Goal: Task Accomplishment & Management: Complete application form

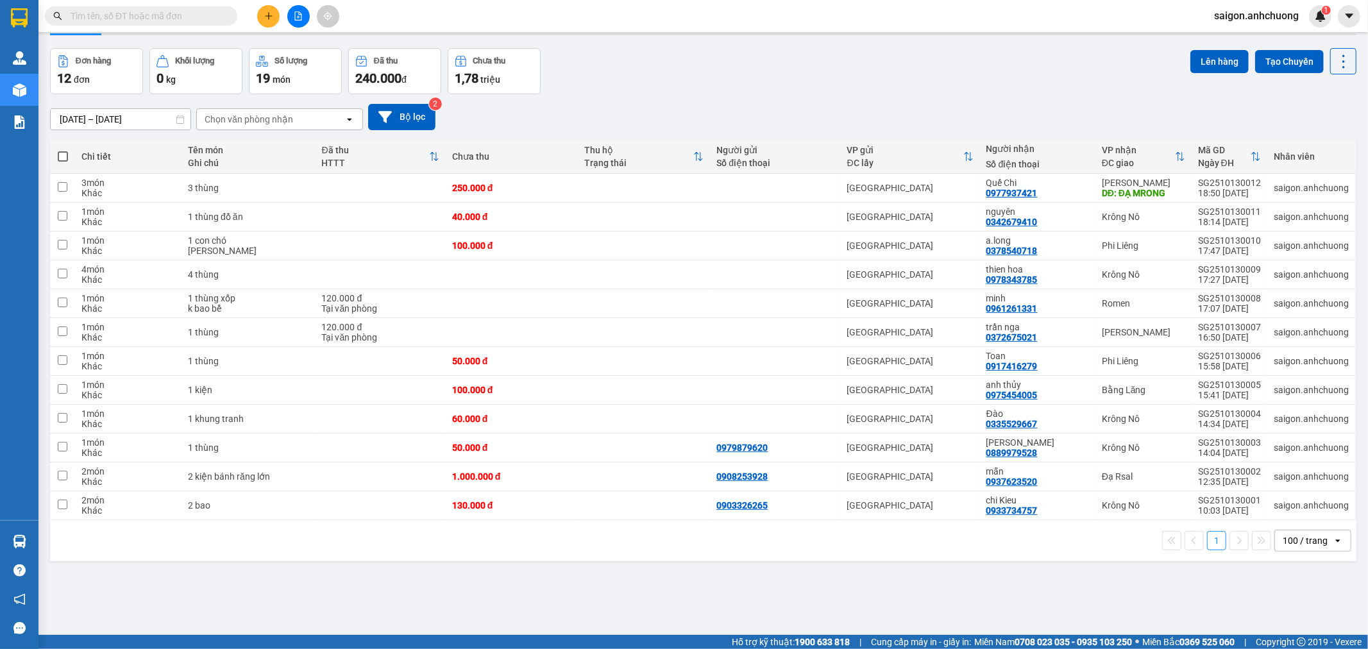
scroll to position [59, 0]
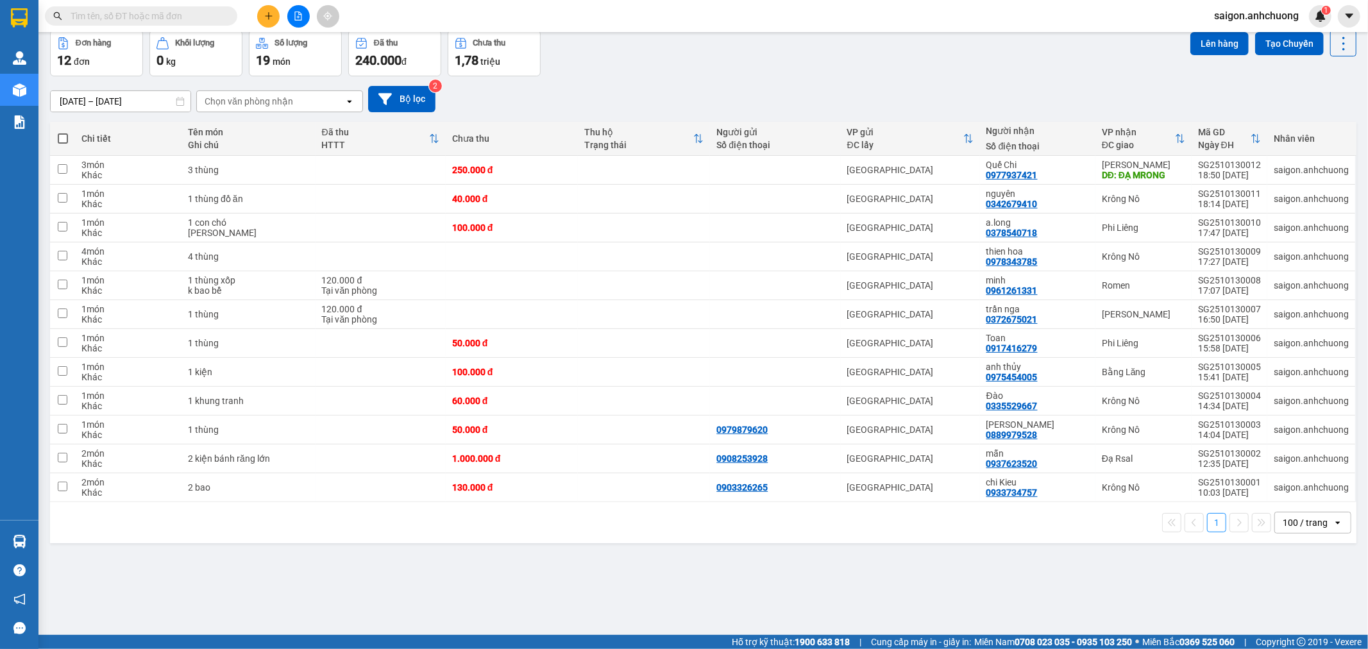
click at [1299, 526] on div "100 / trang" at bounding box center [1304, 522] width 45 height 13
click at [1286, 492] on span "100 / trang" at bounding box center [1297, 495] width 49 height 13
click at [1071, 489] on div "[PERSON_NAME] 0933734757" at bounding box center [1037, 487] width 103 height 21
checkbox input "true"
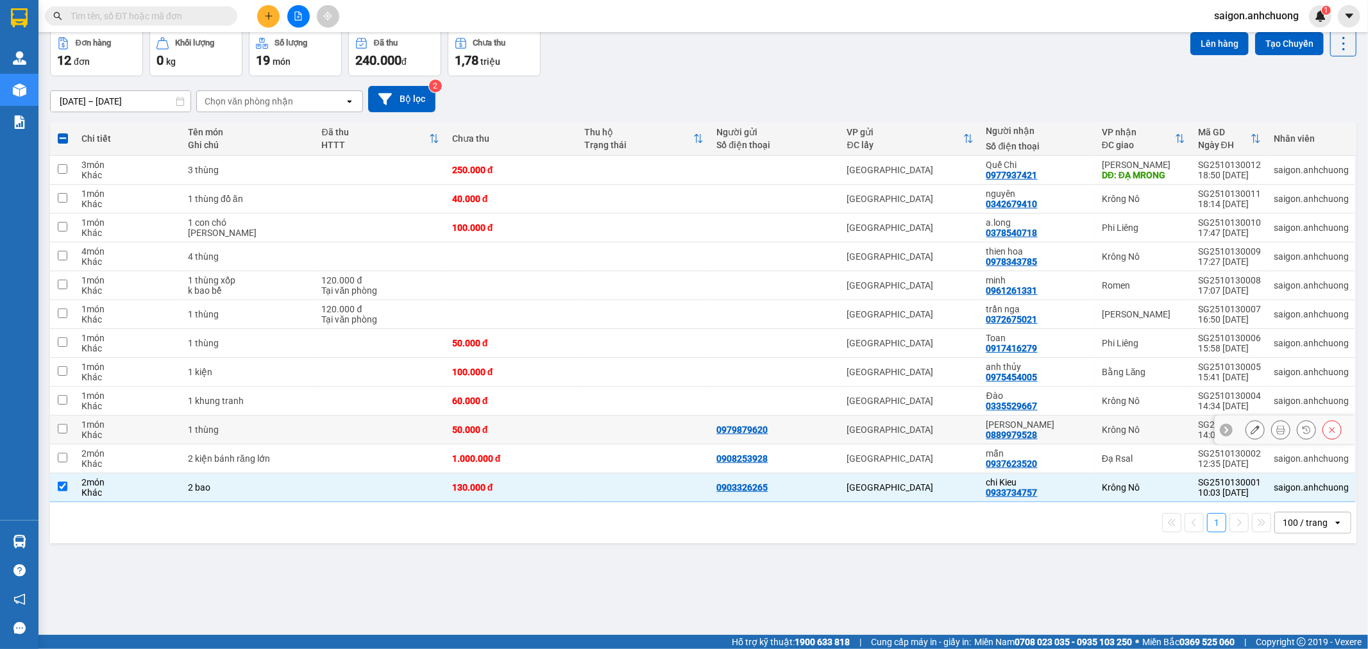
click at [1067, 426] on div "[PERSON_NAME]" at bounding box center [1037, 424] width 103 height 10
checkbox input "true"
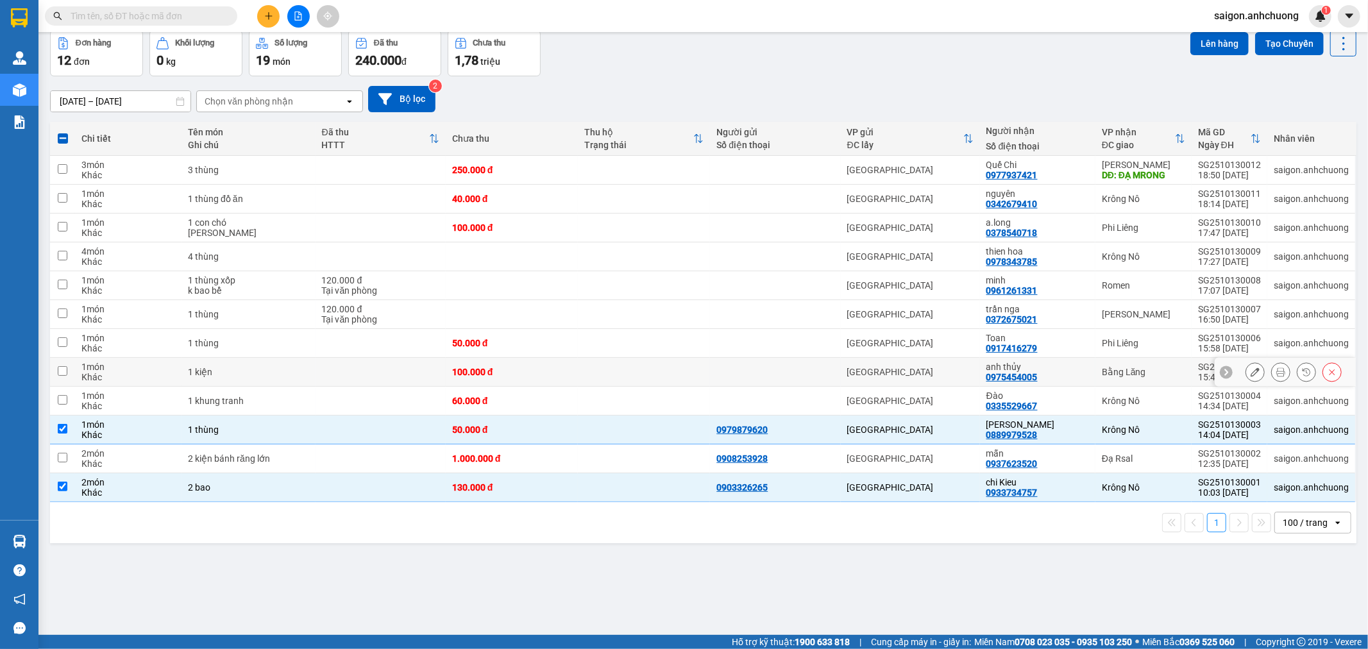
click at [1057, 374] on div "anh thủy 0975454005" at bounding box center [1037, 372] width 103 height 21
checkbox input "true"
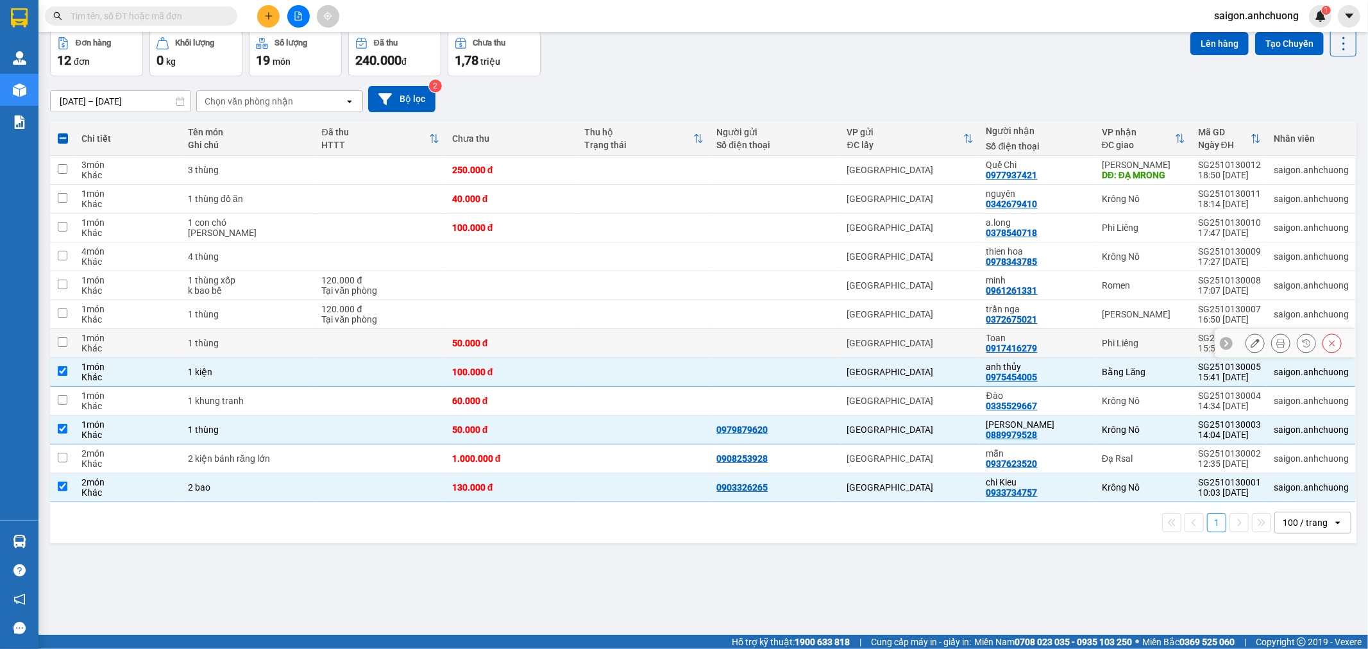
click at [1043, 342] on div "Toan" at bounding box center [1037, 338] width 103 height 10
checkbox input "true"
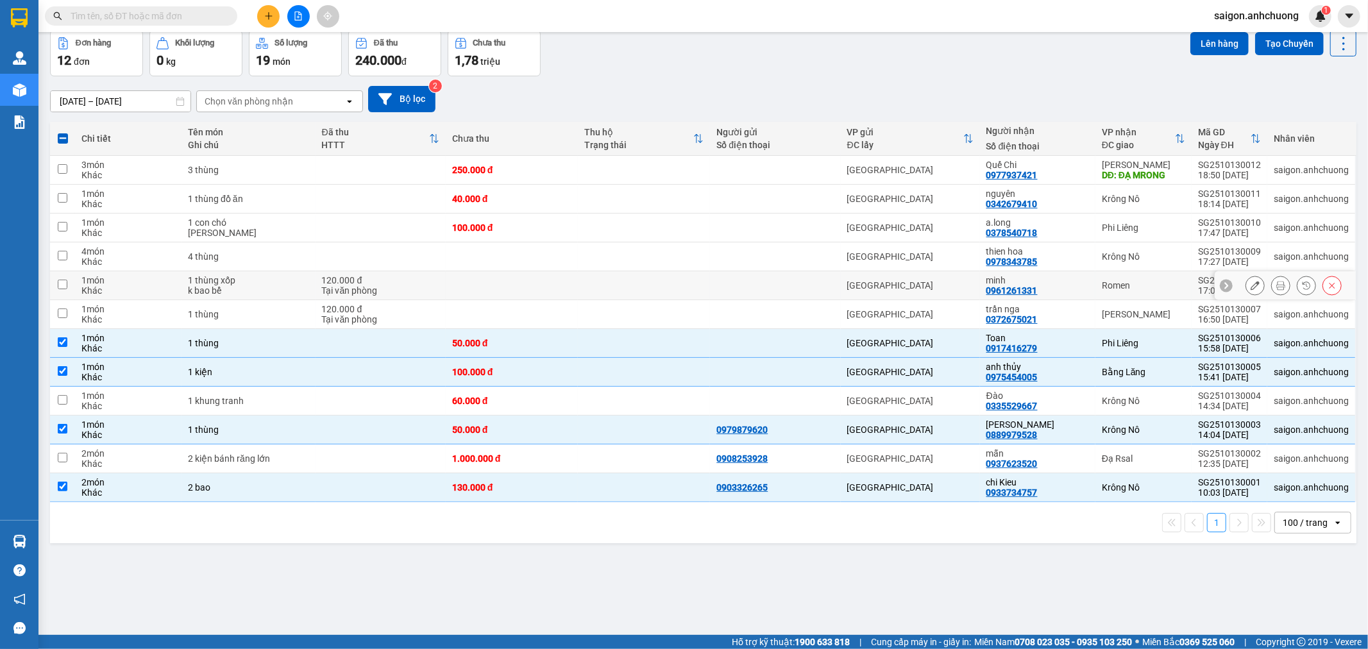
click at [1041, 290] on div "minh 0961261331" at bounding box center [1037, 285] width 103 height 21
checkbox input "true"
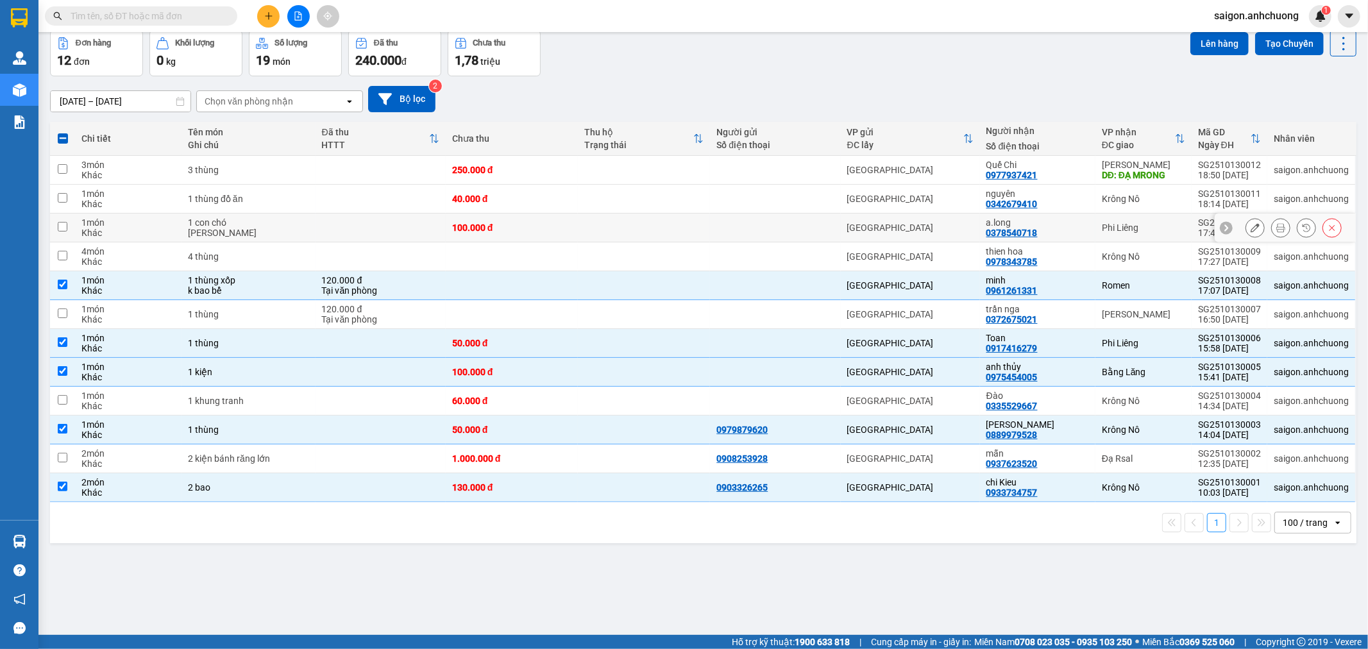
click at [1043, 230] on div "a.long 0378540718" at bounding box center [1037, 227] width 103 height 21
checkbox input "true"
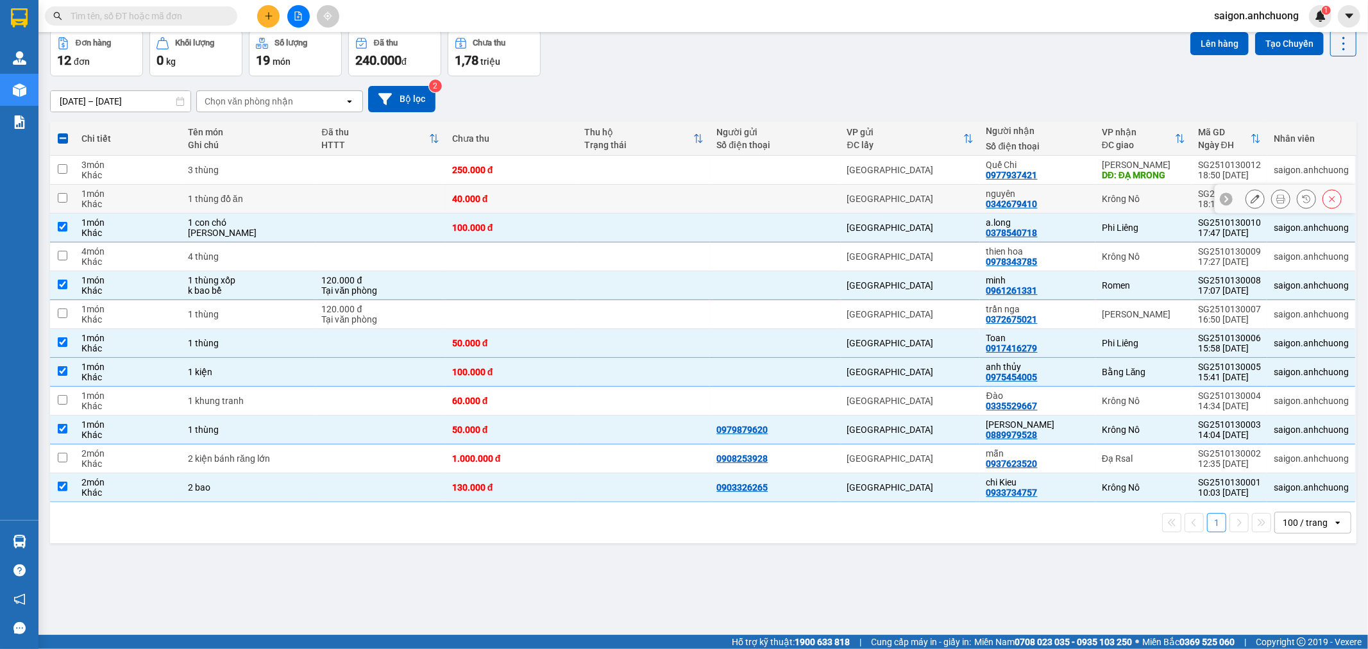
click at [1043, 196] on div "nguyên" at bounding box center [1037, 194] width 103 height 10
checkbox input "true"
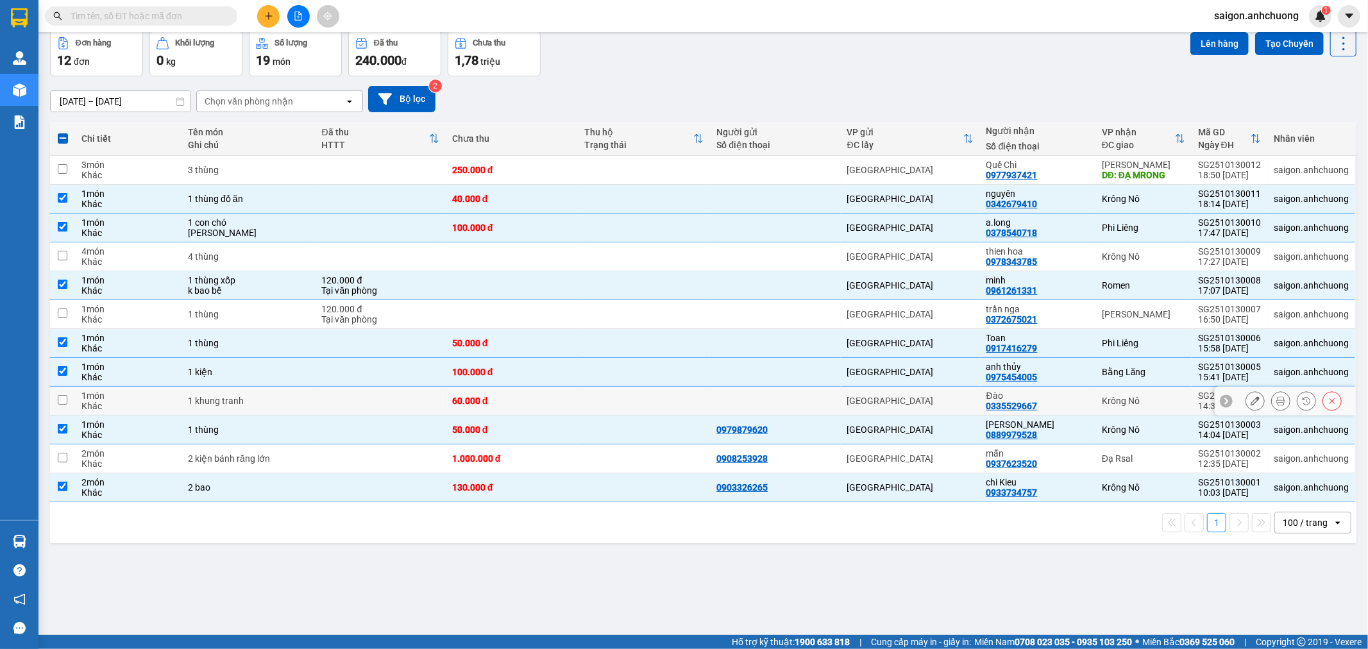
click at [1046, 399] on div "Đào" at bounding box center [1037, 395] width 103 height 10
checkbox input "true"
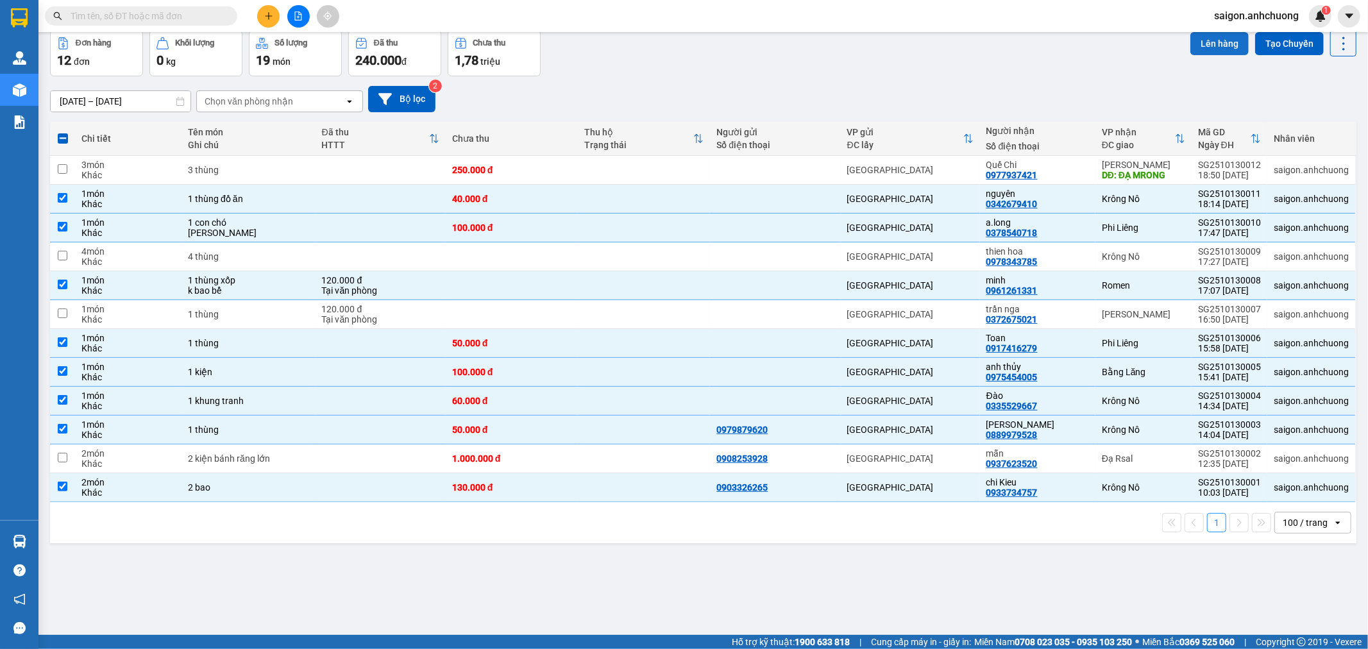
click at [1190, 43] on button "Lên hàng" at bounding box center [1219, 43] width 58 height 23
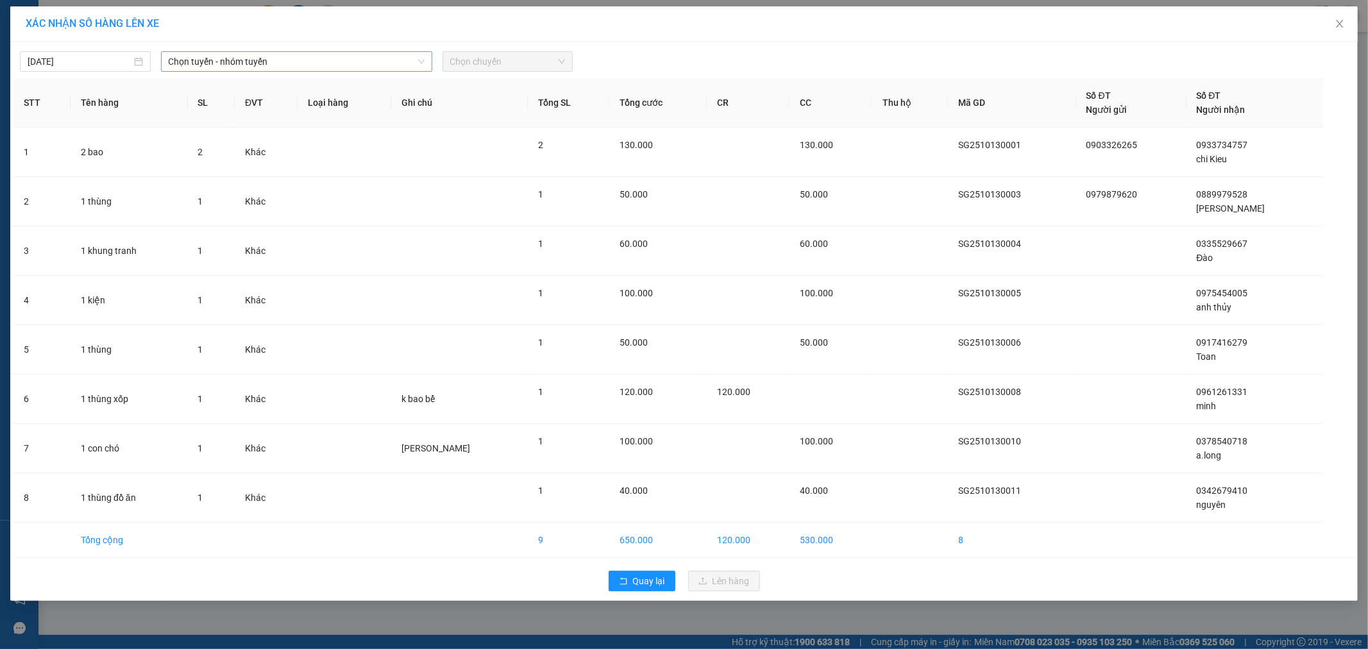
click at [273, 62] on span "Chọn tuyến - nhóm tuyến" at bounding box center [297, 61] width 256 height 19
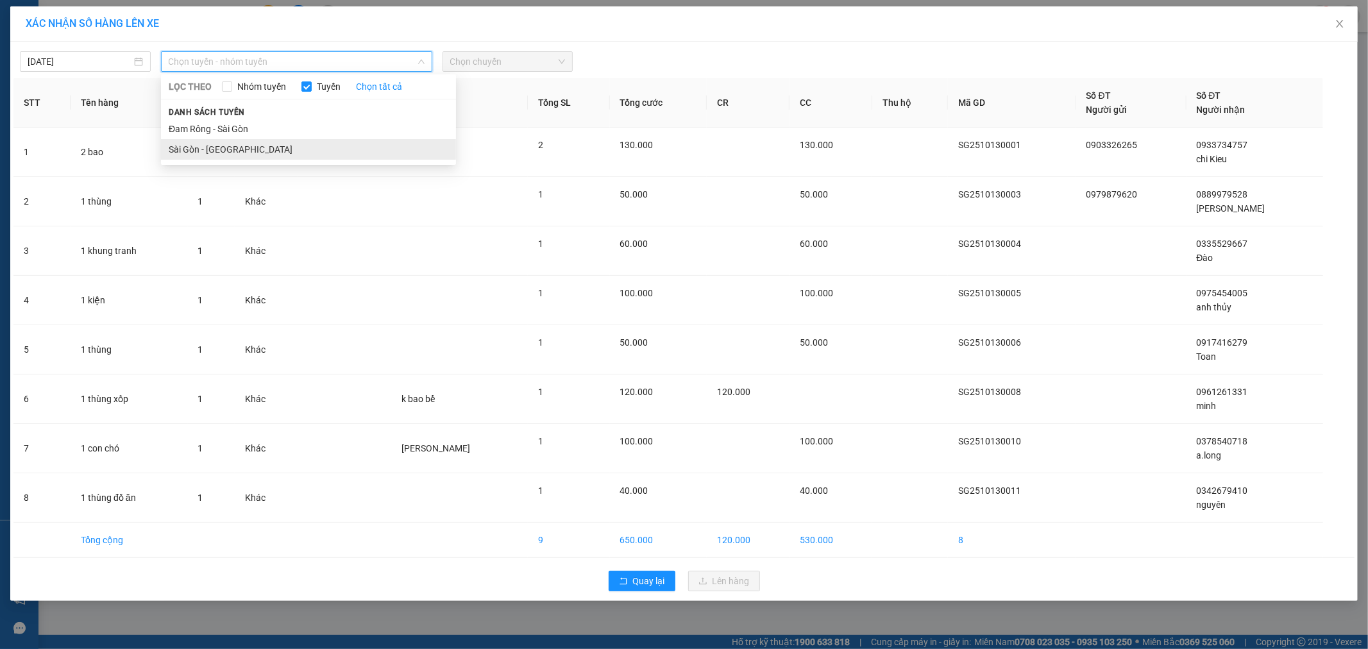
click at [282, 146] on li "Sài Gòn - [GEOGRAPHIC_DATA]" at bounding box center [308, 149] width 295 height 21
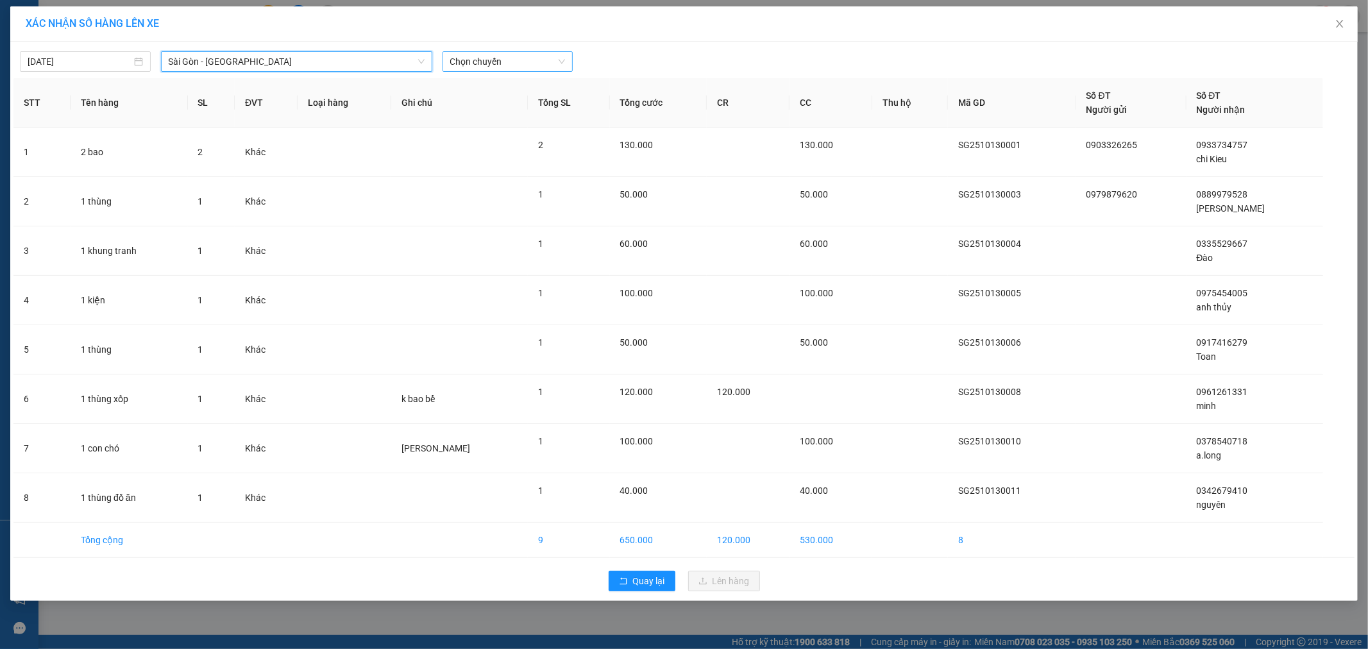
click at [483, 61] on span "Chọn chuyến" at bounding box center [507, 61] width 115 height 19
click at [421, 28] on div "XÁC NHẬN SỐ HÀNG LÊN XE" at bounding box center [684, 24] width 1316 height 14
click at [101, 61] on body "Kết quả [PERSON_NAME] ( 0 ) Bộ lọc Ngày tạo [PERSON_NAME] nhất No Data saigon.a…" at bounding box center [684, 324] width 1368 height 649
type input "[DATE]"
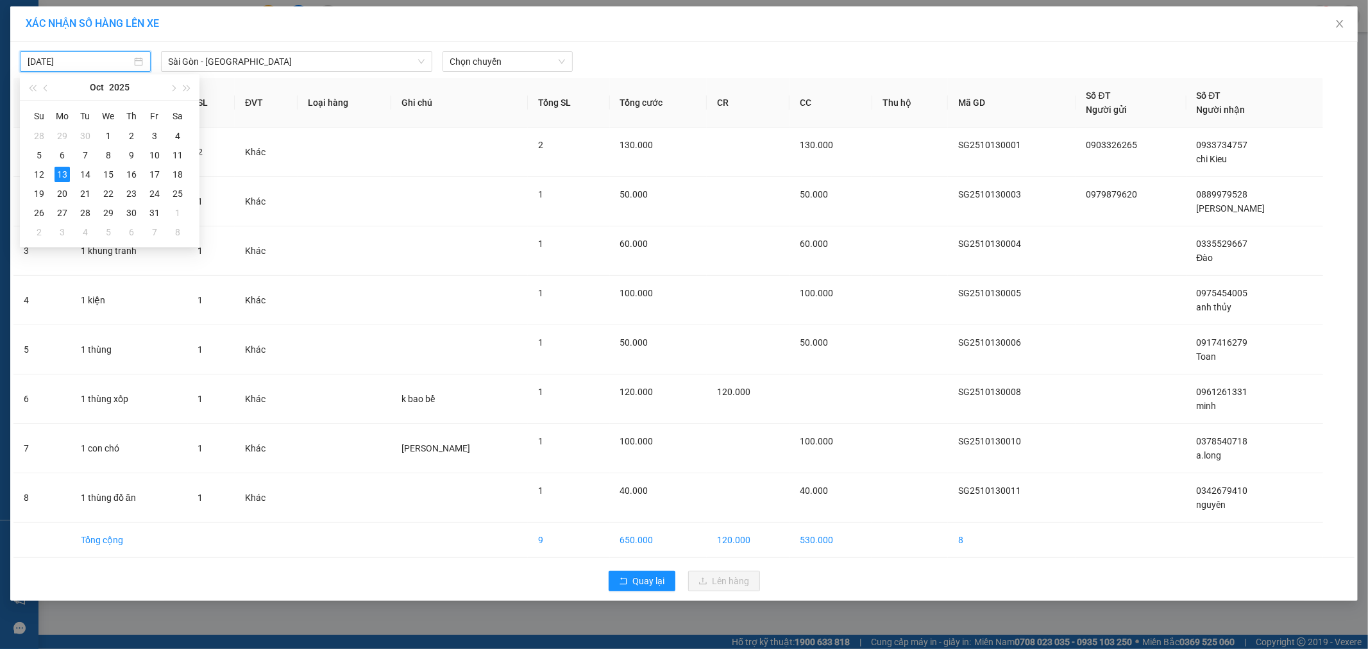
click at [214, 36] on div "XÁC NHẬN SỐ HÀNG LÊN XE" at bounding box center [683, 23] width 1347 height 35
click at [483, 65] on span "Chọn chuyến" at bounding box center [507, 61] width 115 height 19
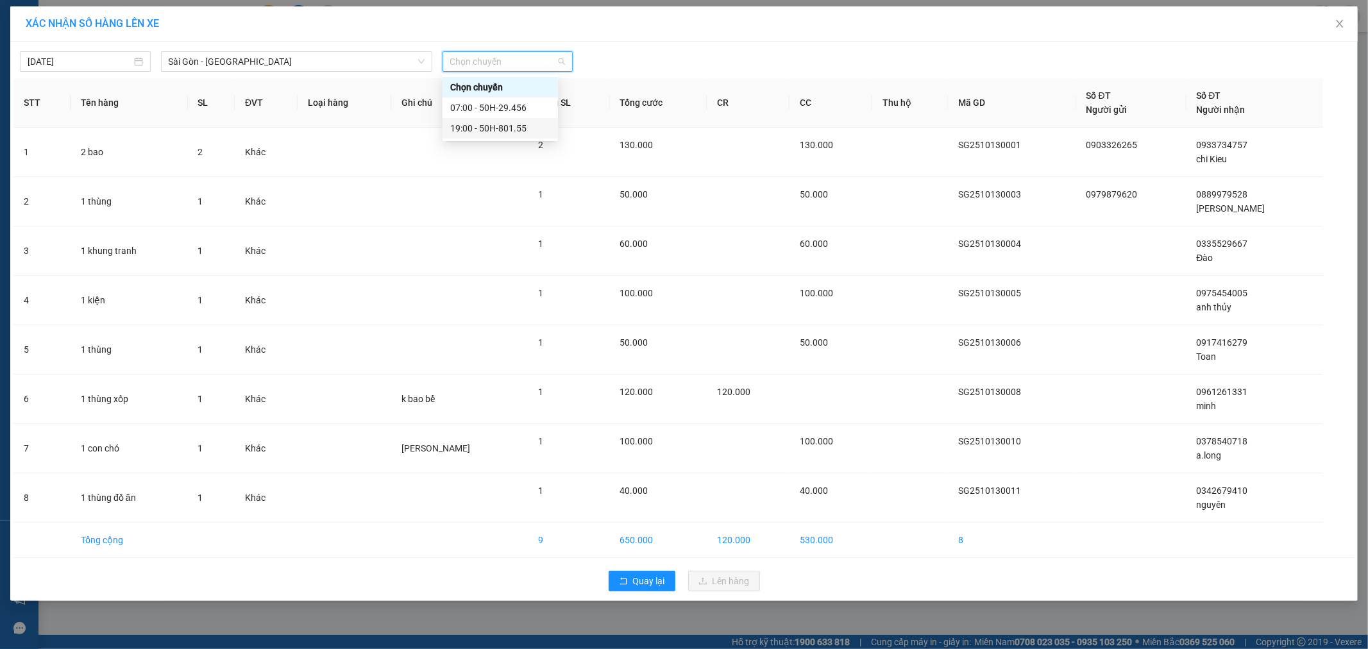
click at [526, 130] on div "19:00 - 50H-801.55" at bounding box center [500, 128] width 100 height 14
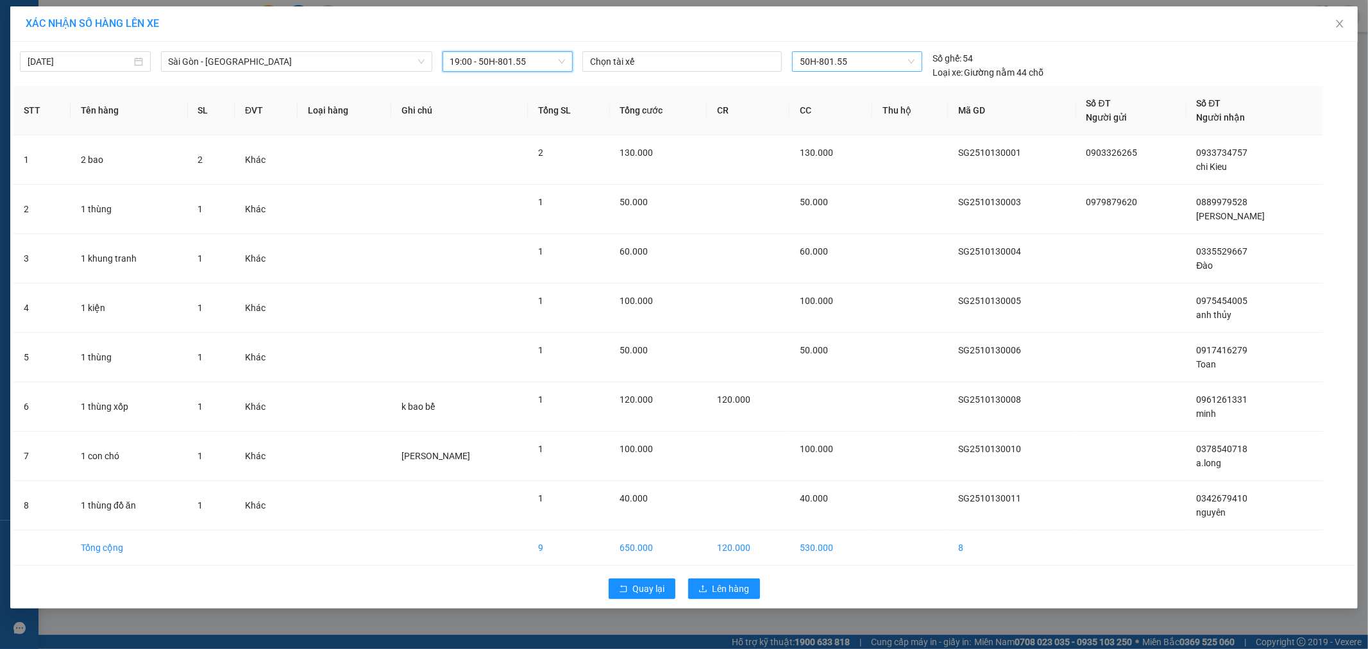
click at [855, 60] on span "50H-801.55" at bounding box center [857, 61] width 114 height 19
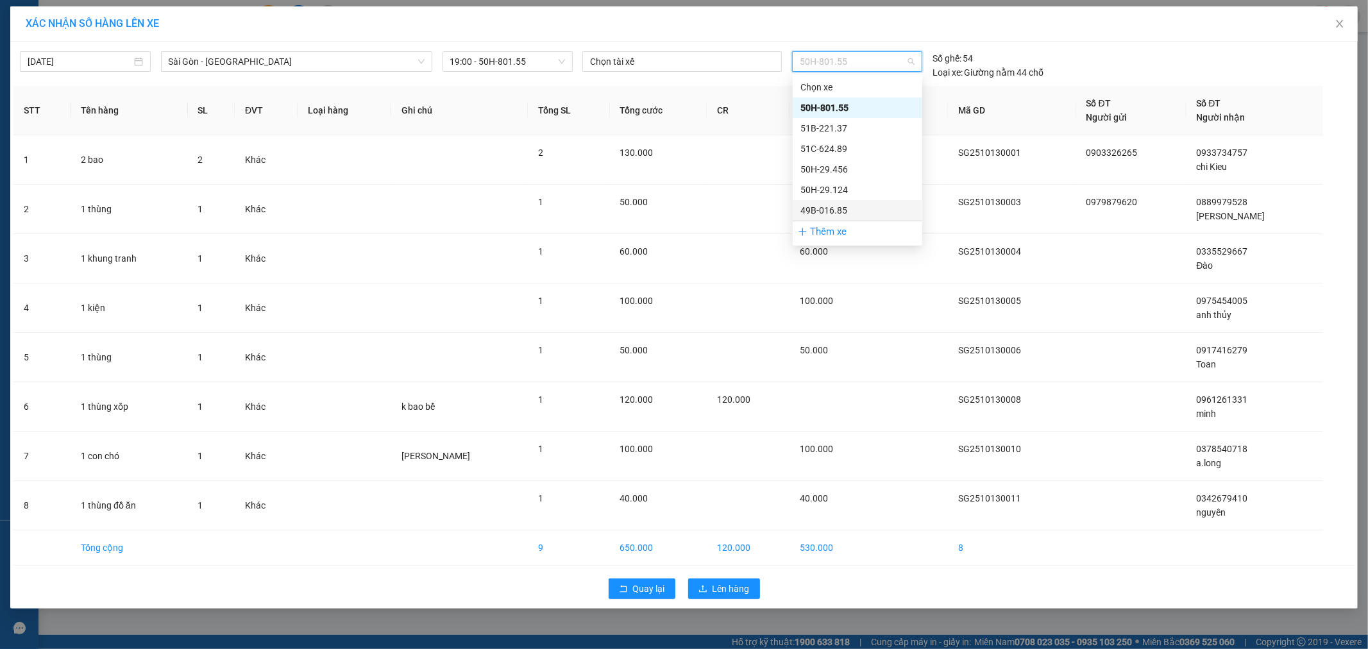
click at [851, 209] on div "49B-016.85" at bounding box center [857, 210] width 114 height 14
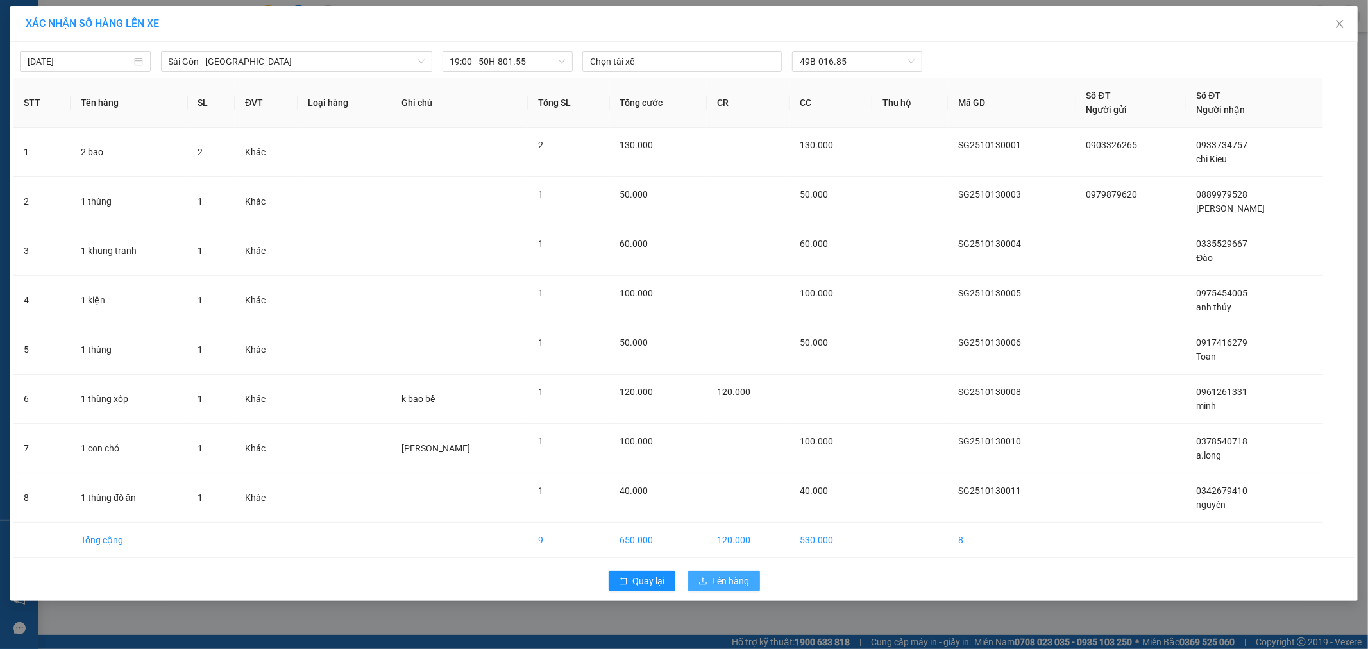
click at [741, 580] on span "Lên hàng" at bounding box center [730, 581] width 37 height 14
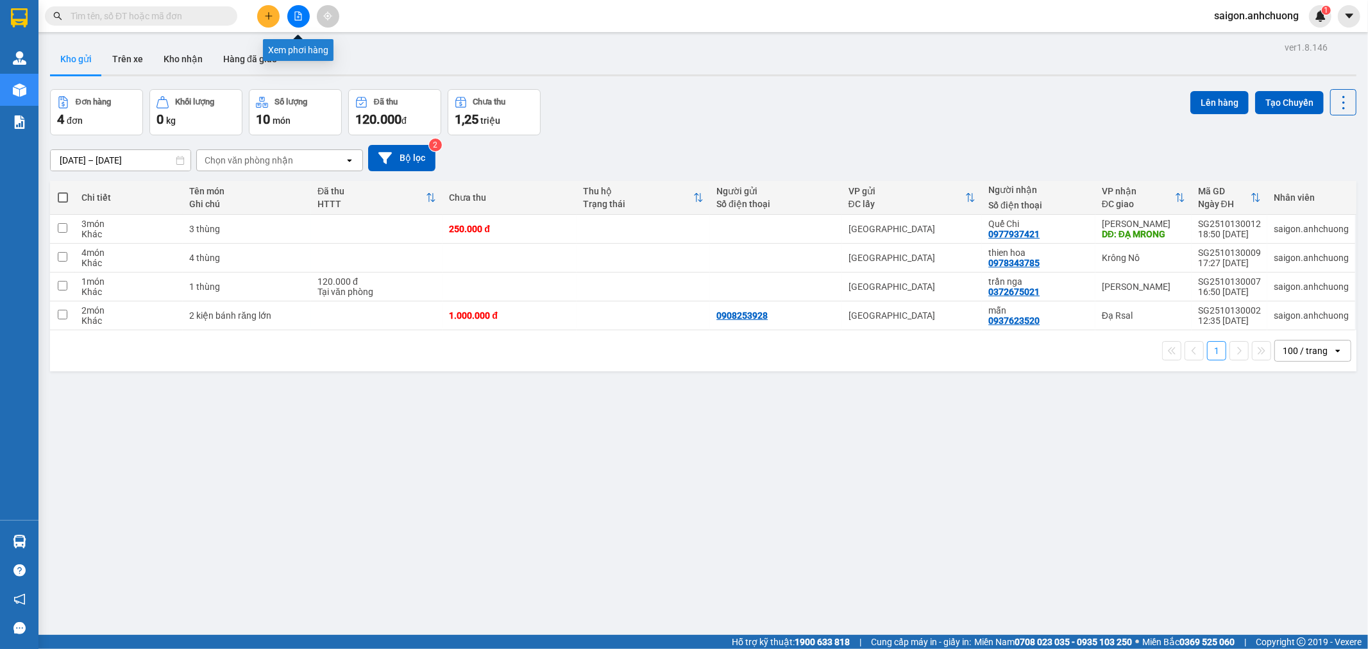
click at [296, 17] on icon "file-add" at bounding box center [298, 16] width 9 height 9
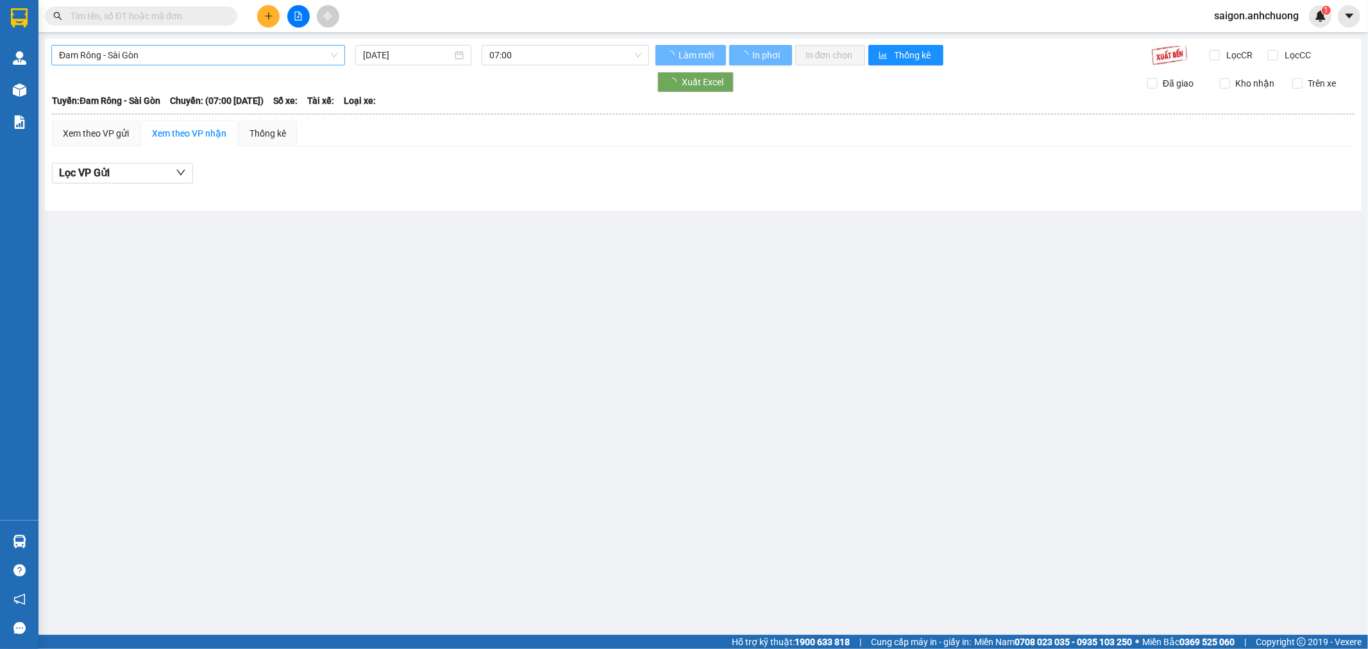
click at [181, 56] on span "Đam Rông - Sài Gòn" at bounding box center [198, 55] width 278 height 19
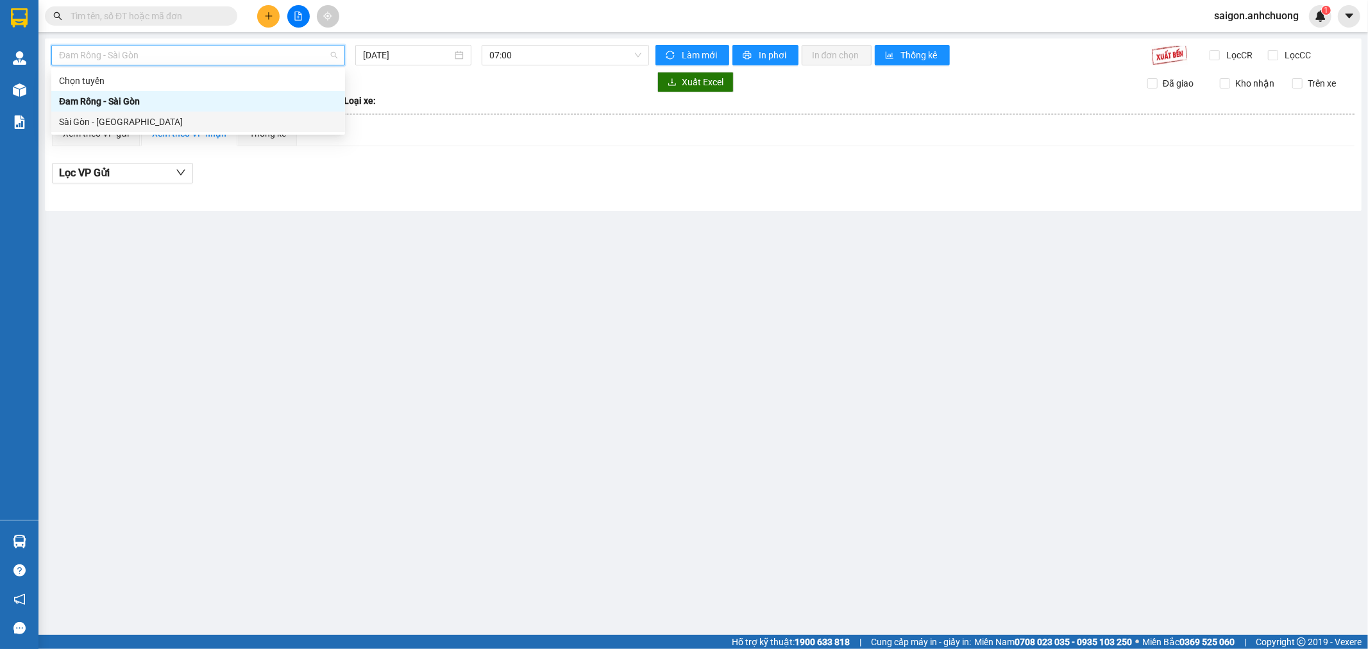
click at [123, 122] on div "Sài Gòn - [GEOGRAPHIC_DATA]" at bounding box center [198, 122] width 278 height 14
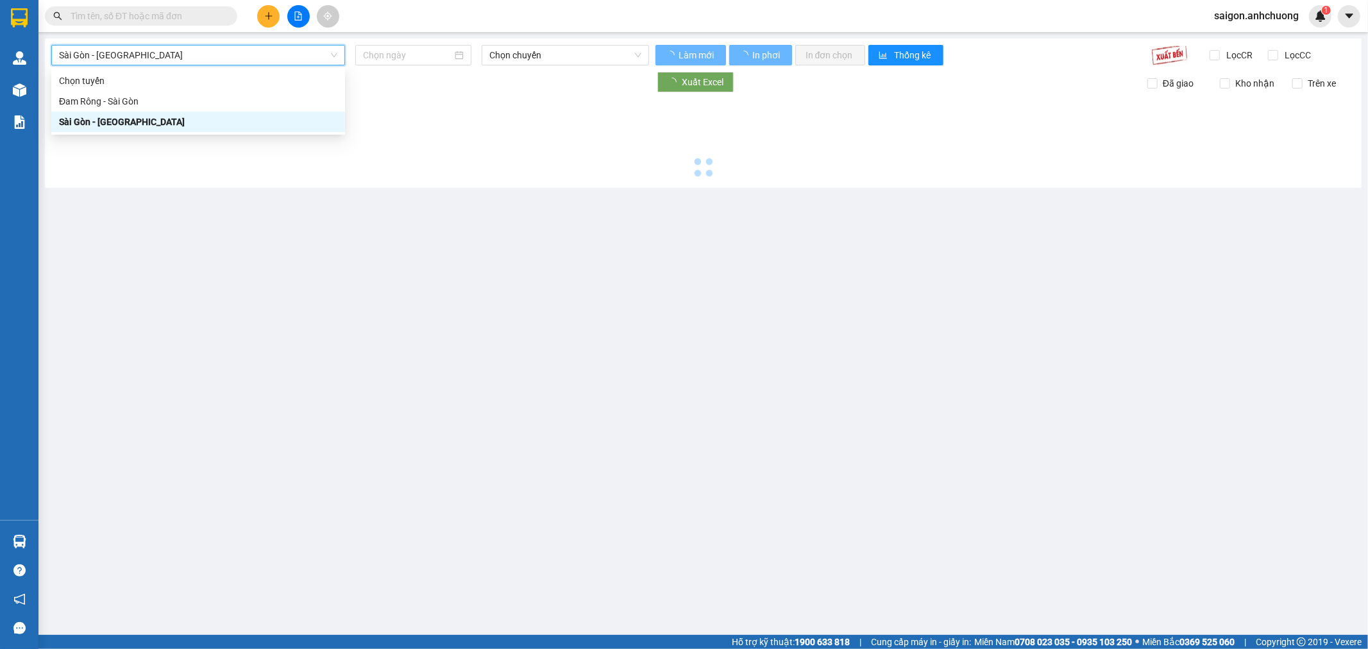
type input "[DATE]"
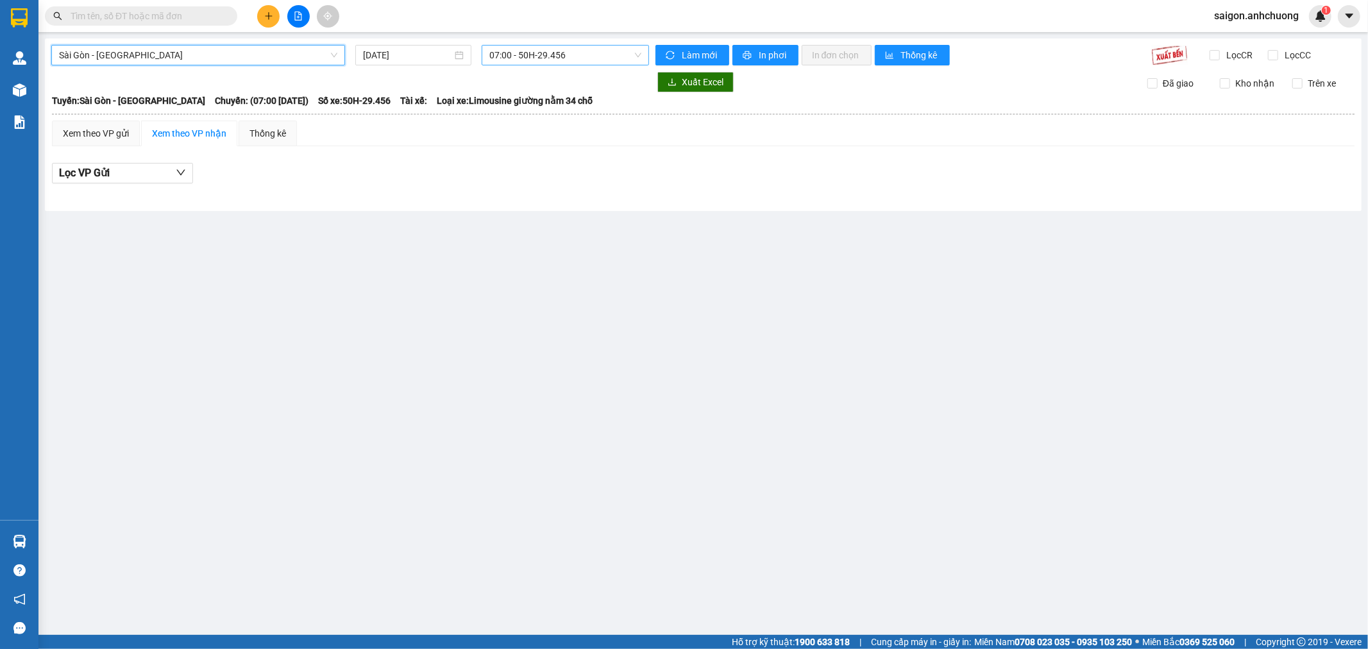
click at [545, 60] on span "07:00 - 50H-29.456" at bounding box center [564, 55] width 151 height 19
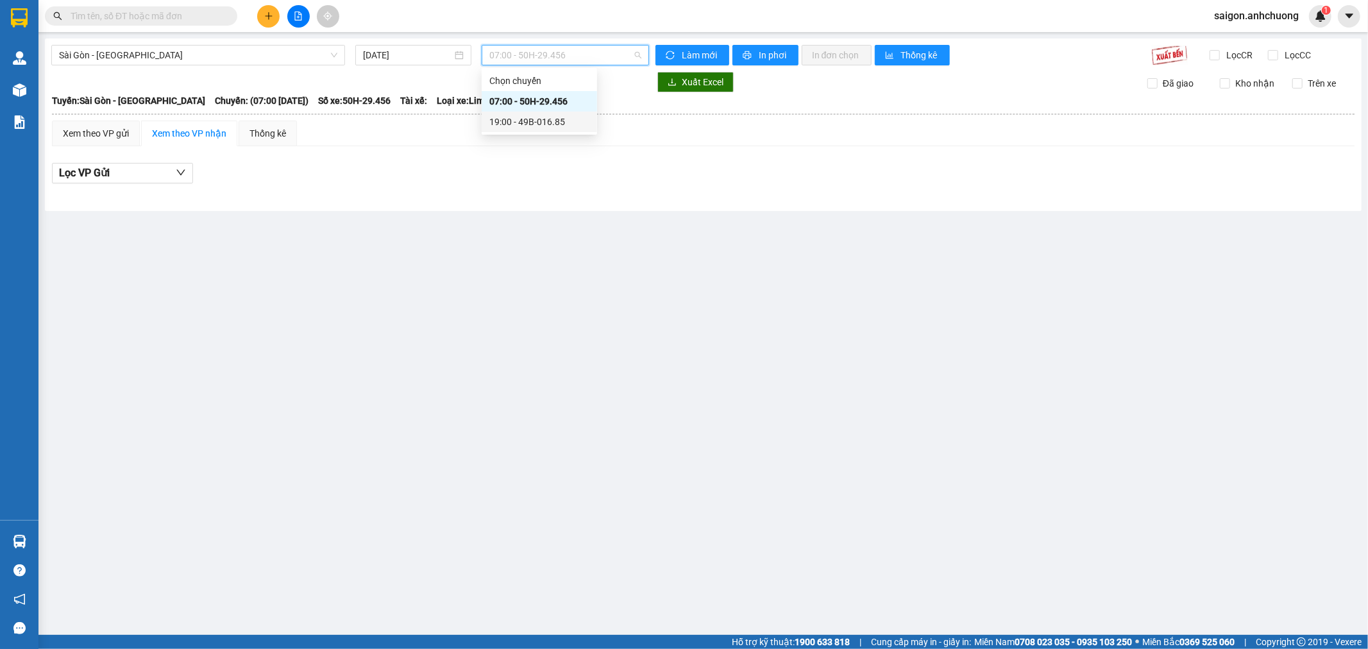
click at [533, 122] on div "19:00 - 49B-016.85" at bounding box center [539, 122] width 100 height 14
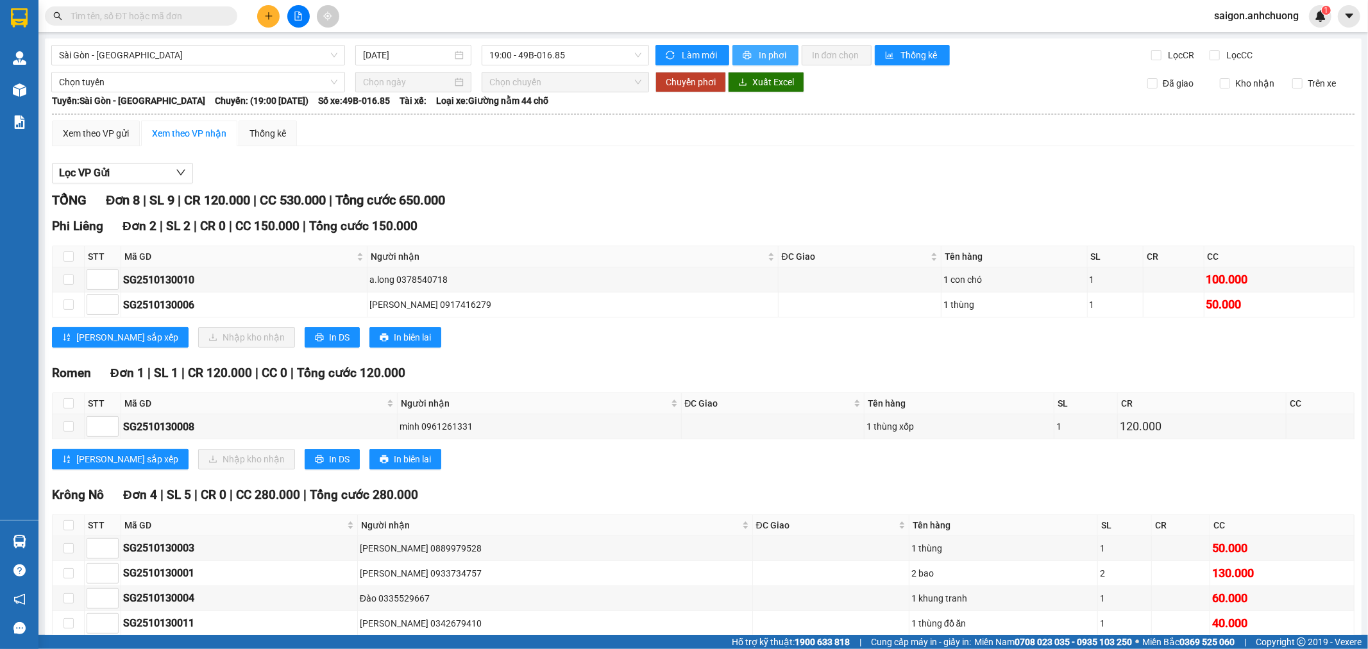
click at [764, 55] on span "In phơi" at bounding box center [773, 55] width 29 height 14
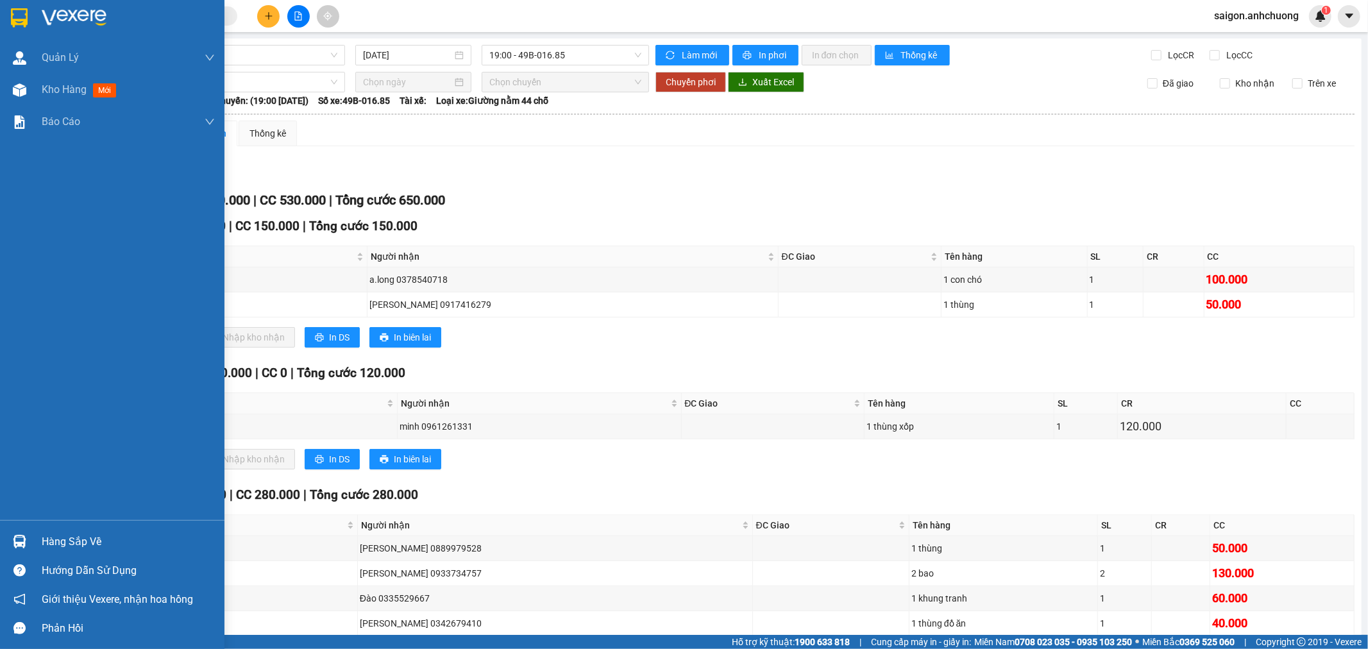
click at [11, 21] on img at bounding box center [19, 17] width 17 height 19
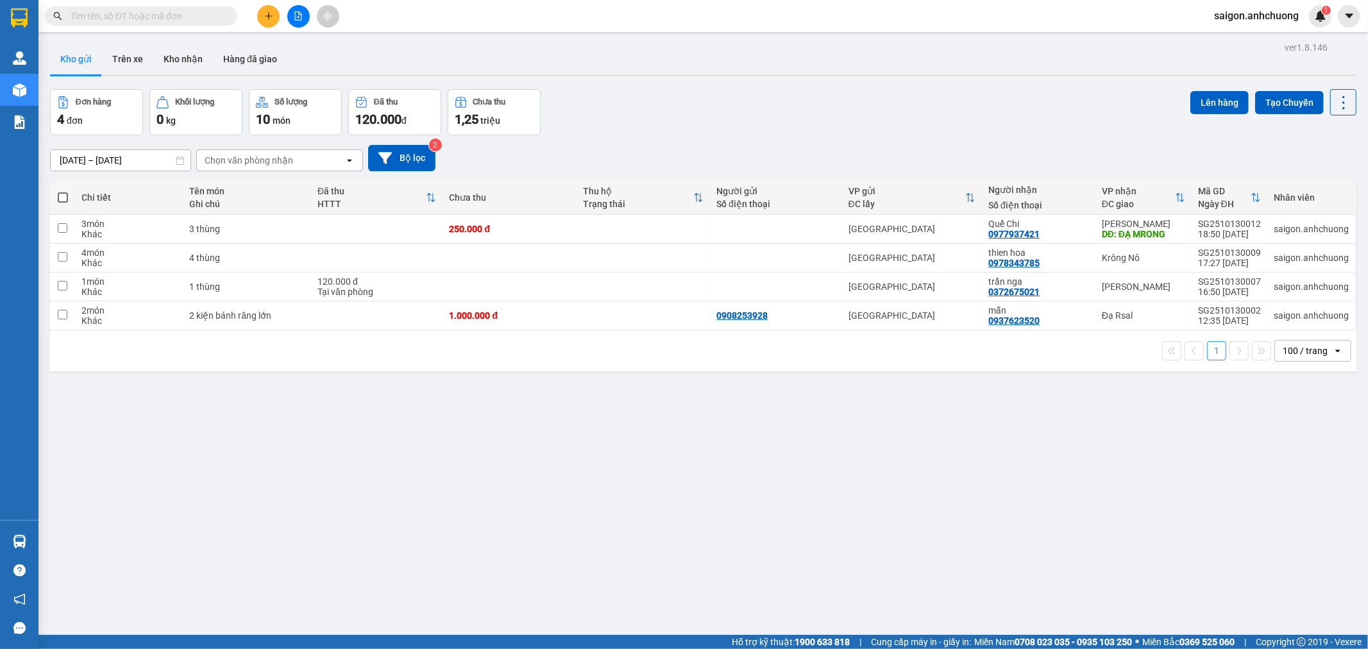
click at [270, 15] on icon "plus" at bounding box center [268, 16] width 9 height 9
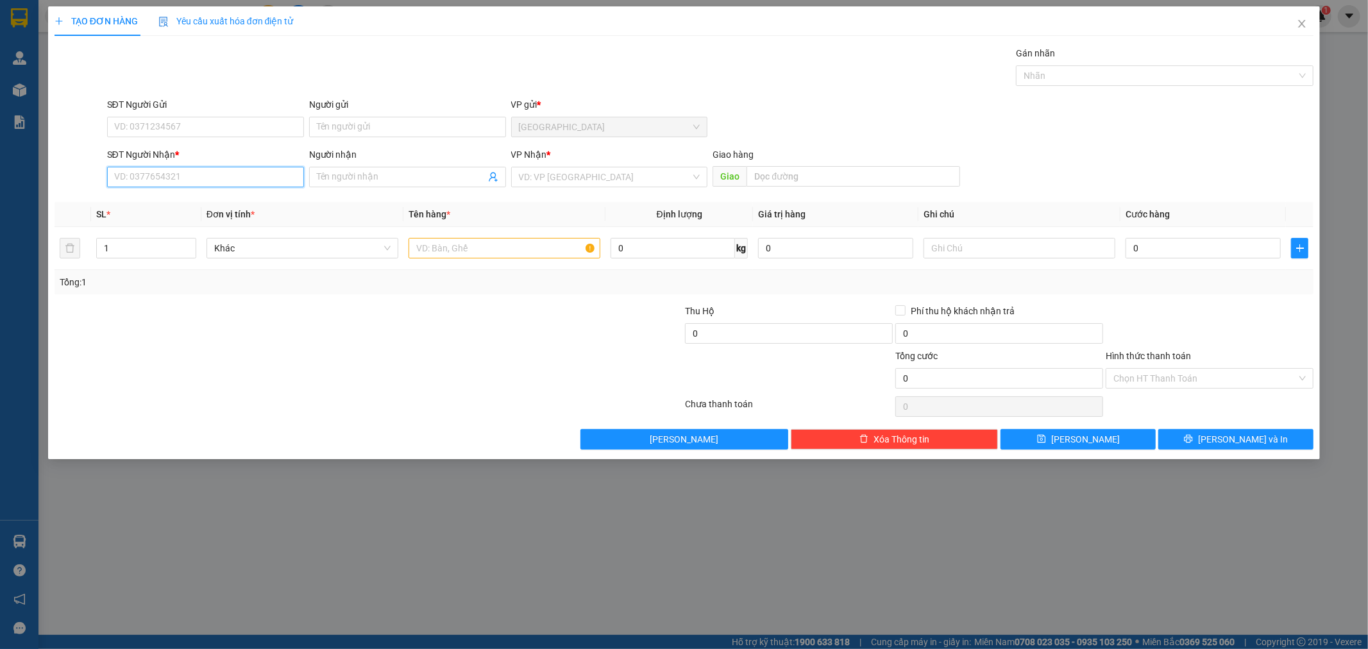
click at [188, 184] on input "SĐT Người Nhận *" at bounding box center [205, 177] width 197 height 21
type input "0968742842"
click at [238, 208] on div "0968742842 - My My Shop" at bounding box center [205, 203] width 181 height 14
type input "My My Shop"
type input "0968742842"
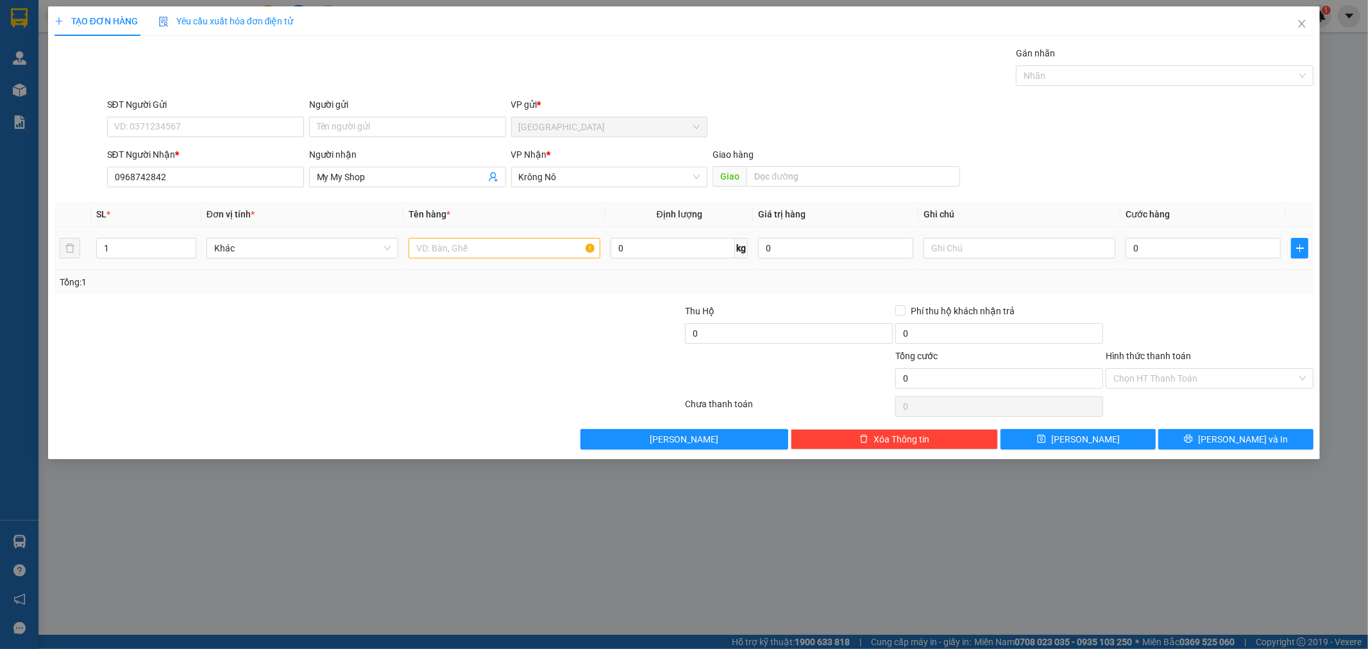
drag, startPoint x: 471, startPoint y: 261, endPoint x: 471, endPoint y: 246, distance: 14.8
click at [471, 260] on td at bounding box center [504, 248] width 202 height 43
click at [471, 246] on input "text" at bounding box center [504, 248] width 192 height 21
click at [469, 239] on input "1 cục" at bounding box center [504, 248] width 192 height 21
type input "1 cục"
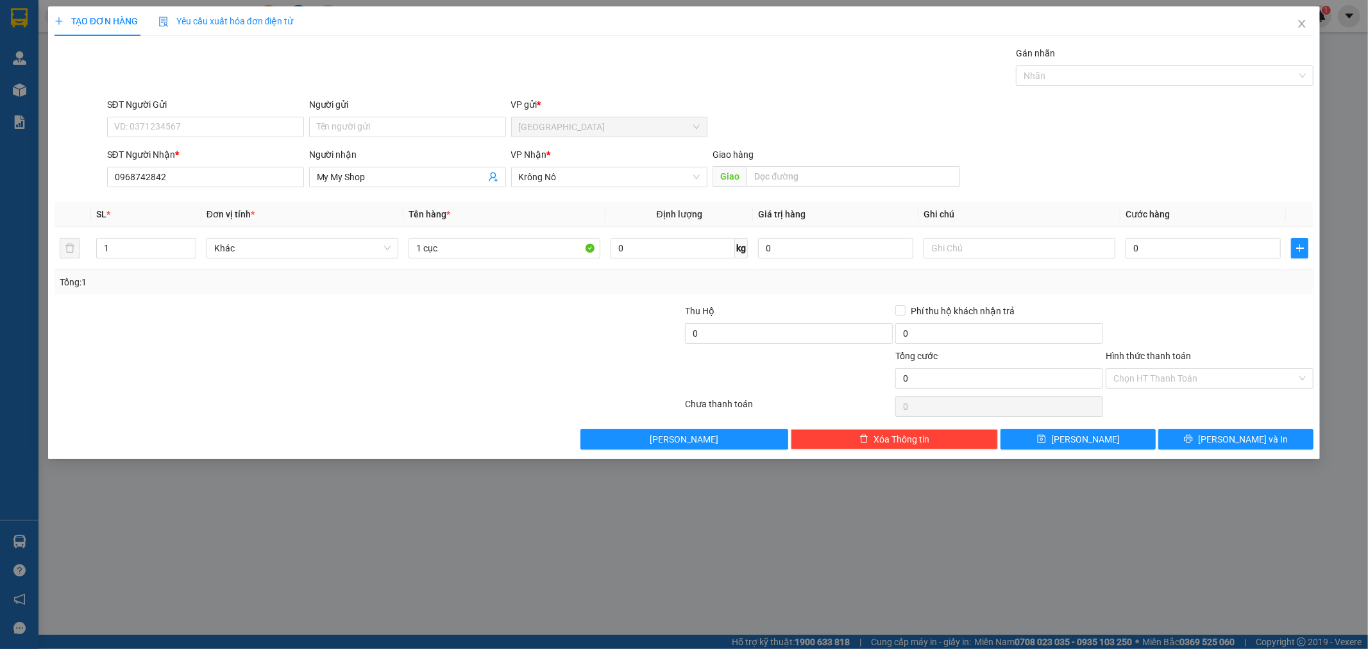
click at [491, 334] on div at bounding box center [579, 326] width 210 height 45
click at [1153, 254] on input "0" at bounding box center [1202, 248] width 155 height 21
click at [1207, 442] on button "[PERSON_NAME] và In" at bounding box center [1235, 439] width 155 height 21
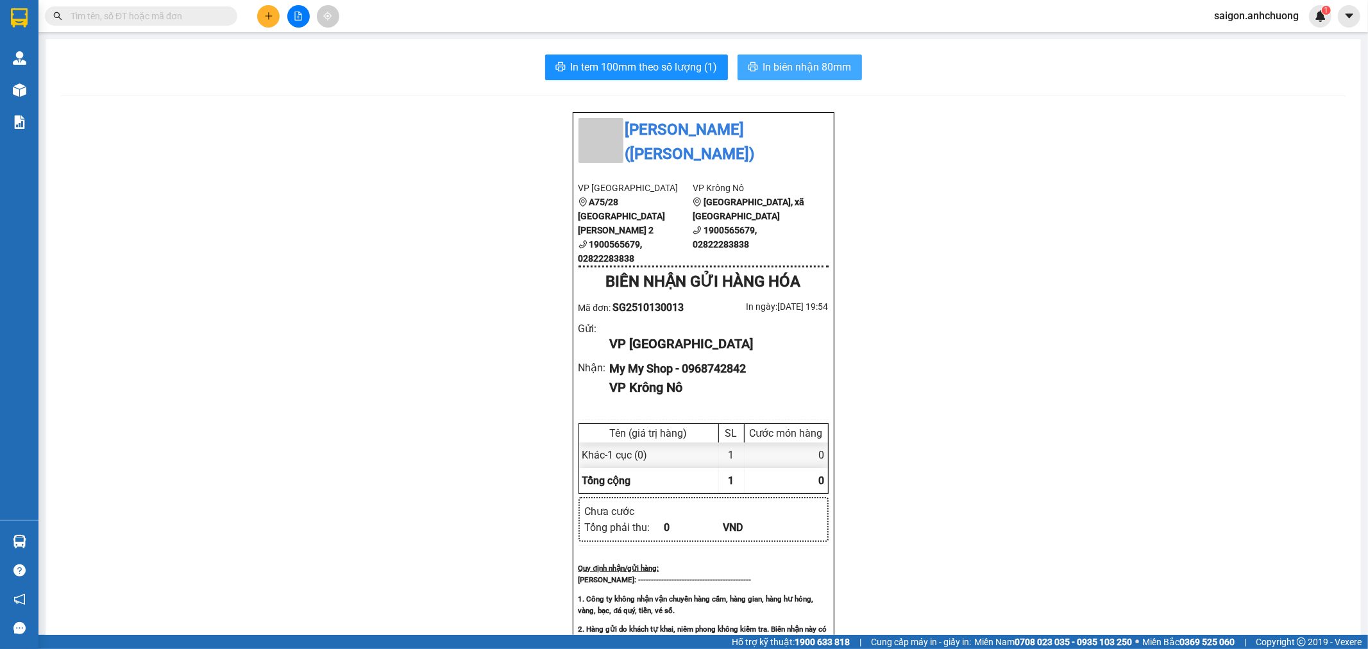
click at [776, 62] on span "In biên nhận 80mm" at bounding box center [807, 67] width 88 height 16
click at [681, 69] on span "In tem 100mm theo số lượng (1)" at bounding box center [644, 67] width 147 height 16
click at [267, 14] on icon "plus" at bounding box center [268, 16] width 9 height 9
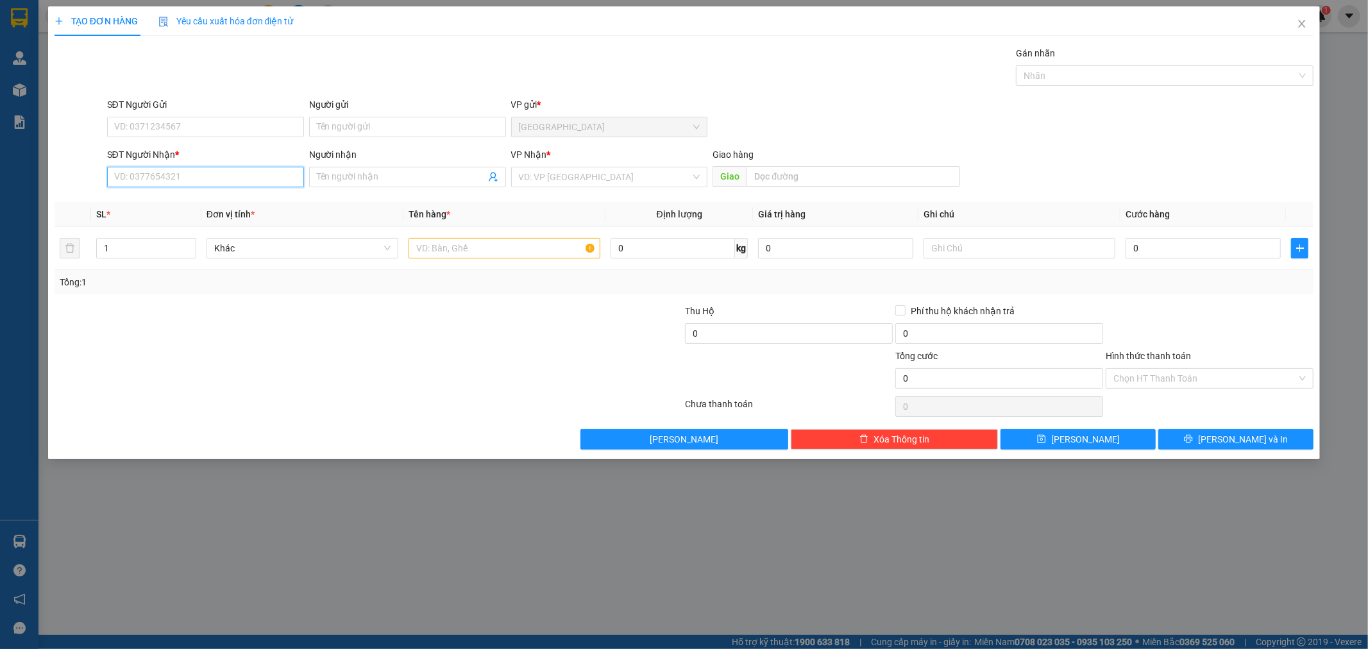
click at [182, 181] on input "SĐT Người Nhận *" at bounding box center [205, 177] width 197 height 21
click at [206, 131] on input "SĐT Người Gửi" at bounding box center [205, 127] width 197 height 21
click at [194, 186] on input "SĐT Người Nhận *" at bounding box center [205, 177] width 197 height 21
paste input "0335567834"
type input "0335567834"
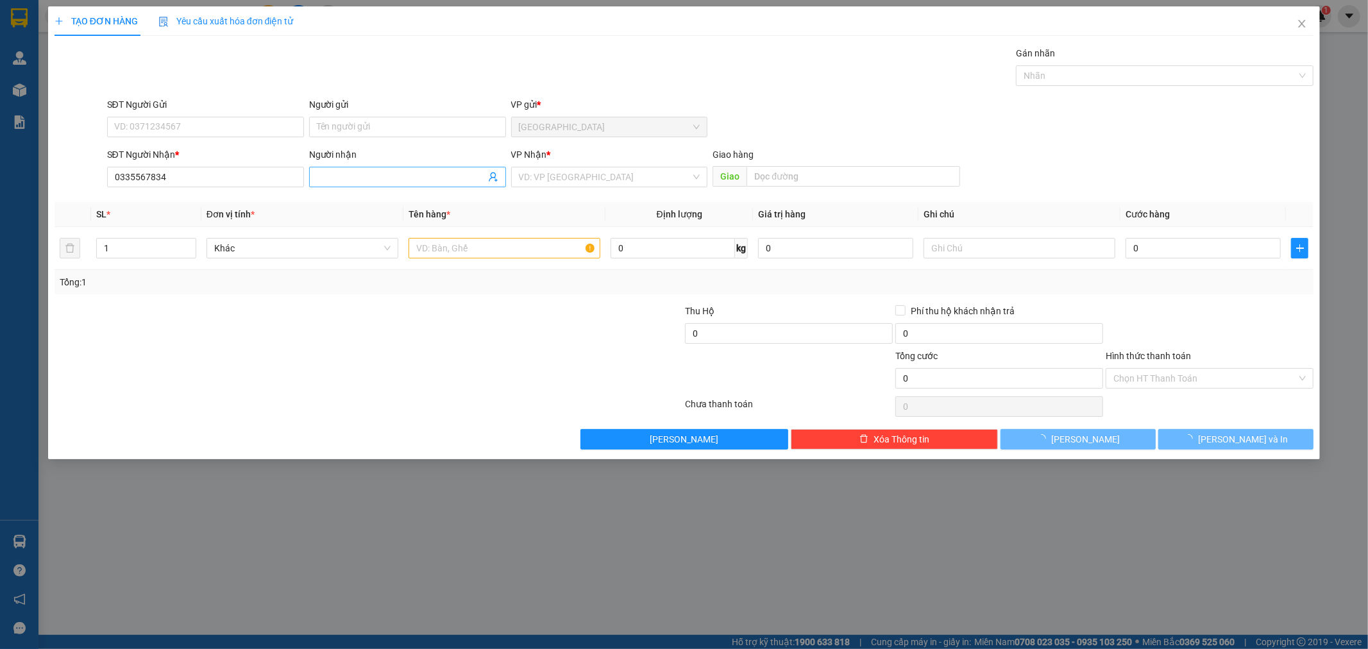
click at [354, 181] on input "Người nhận" at bounding box center [401, 177] width 169 height 14
click at [643, 176] on input "search" at bounding box center [605, 176] width 172 height 19
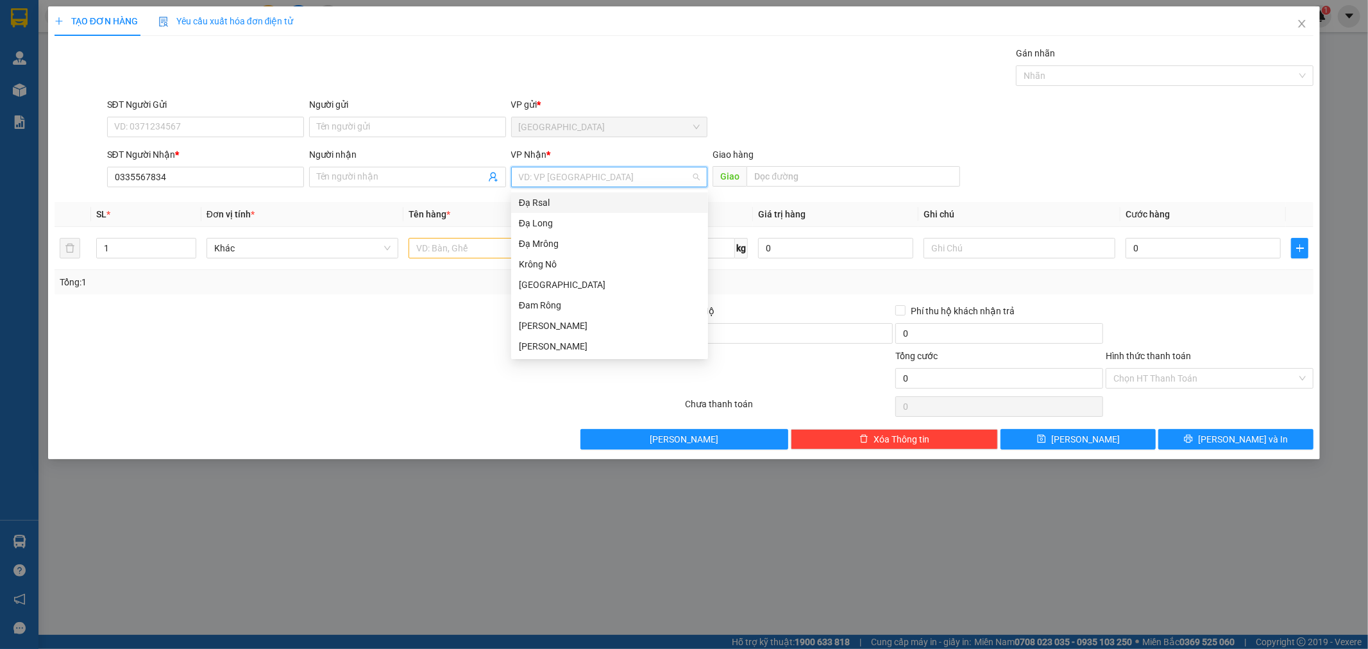
drag, startPoint x: 554, startPoint y: 203, endPoint x: 567, endPoint y: 203, distance: 13.5
click at [554, 203] on div "Đạ Rsal" at bounding box center [609, 203] width 181 height 14
click at [560, 200] on div "Đạ Rsal" at bounding box center [609, 203] width 181 height 14
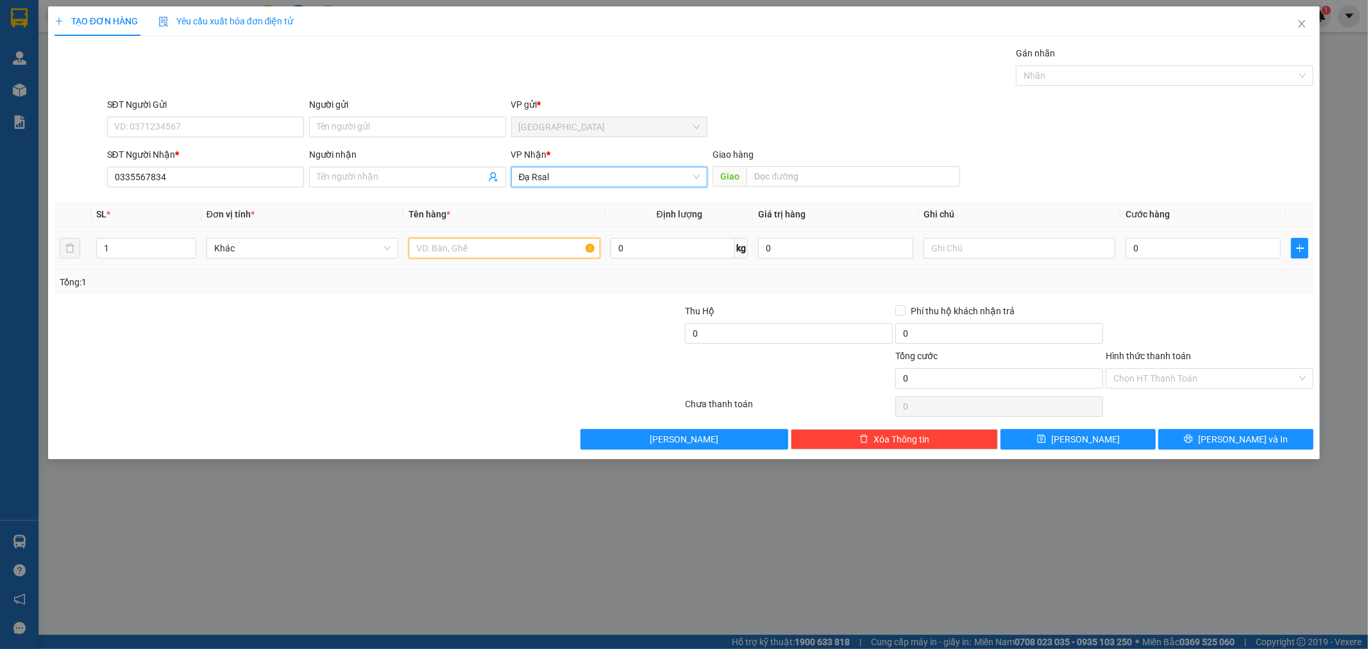
click at [447, 244] on input "text" at bounding box center [504, 248] width 192 height 21
type input "1 xe tay côn"
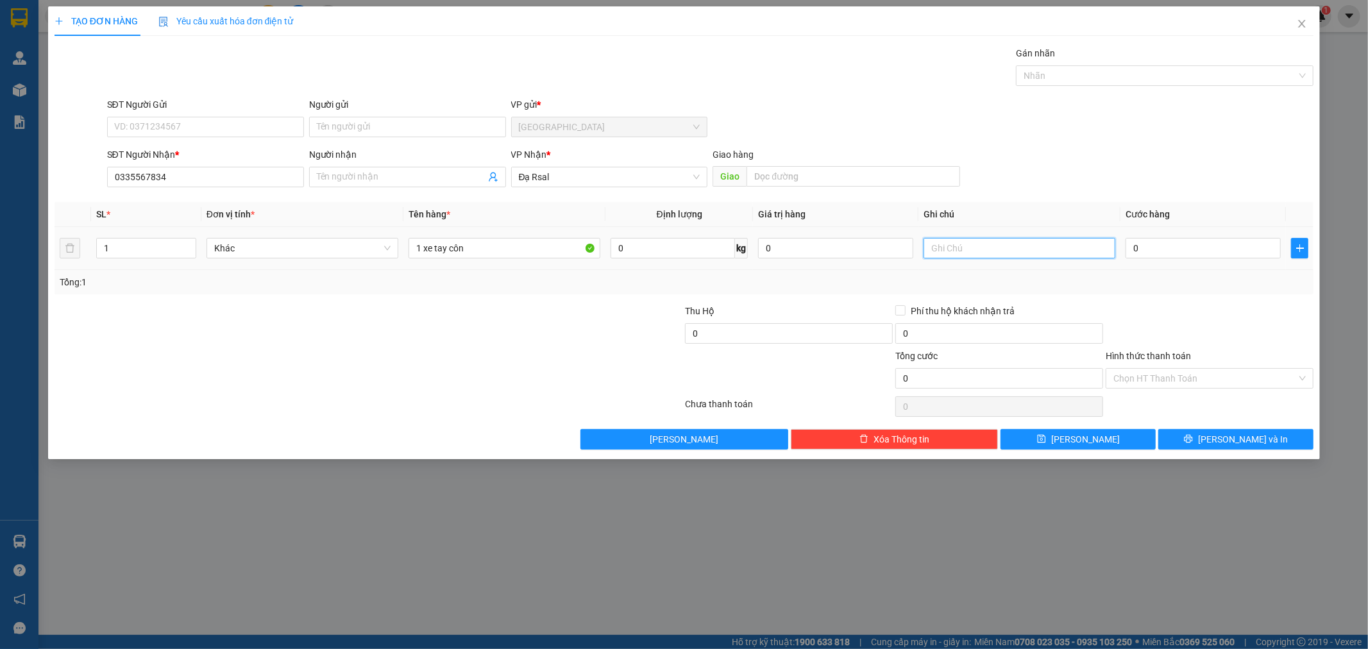
click at [982, 251] on input "text" at bounding box center [1019, 248] width 192 height 21
click at [1189, 250] on input "0" at bounding box center [1202, 248] width 155 height 21
type input "5"
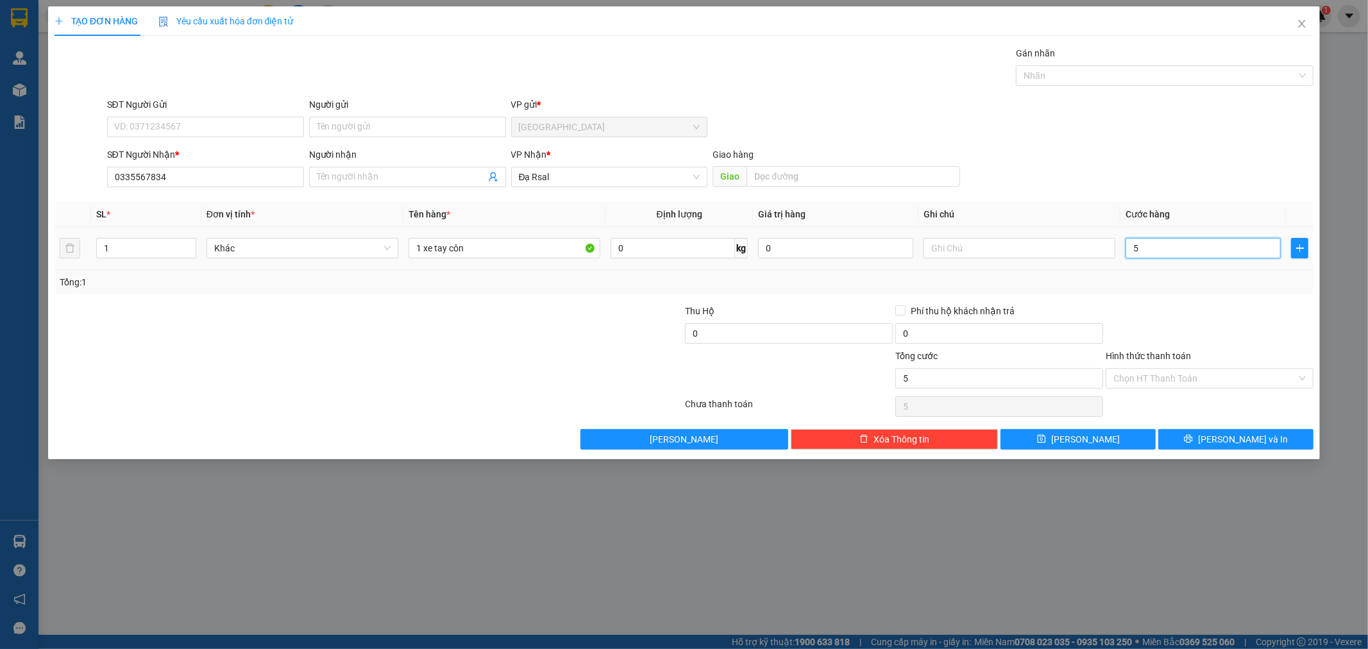
type input "50"
type input "500"
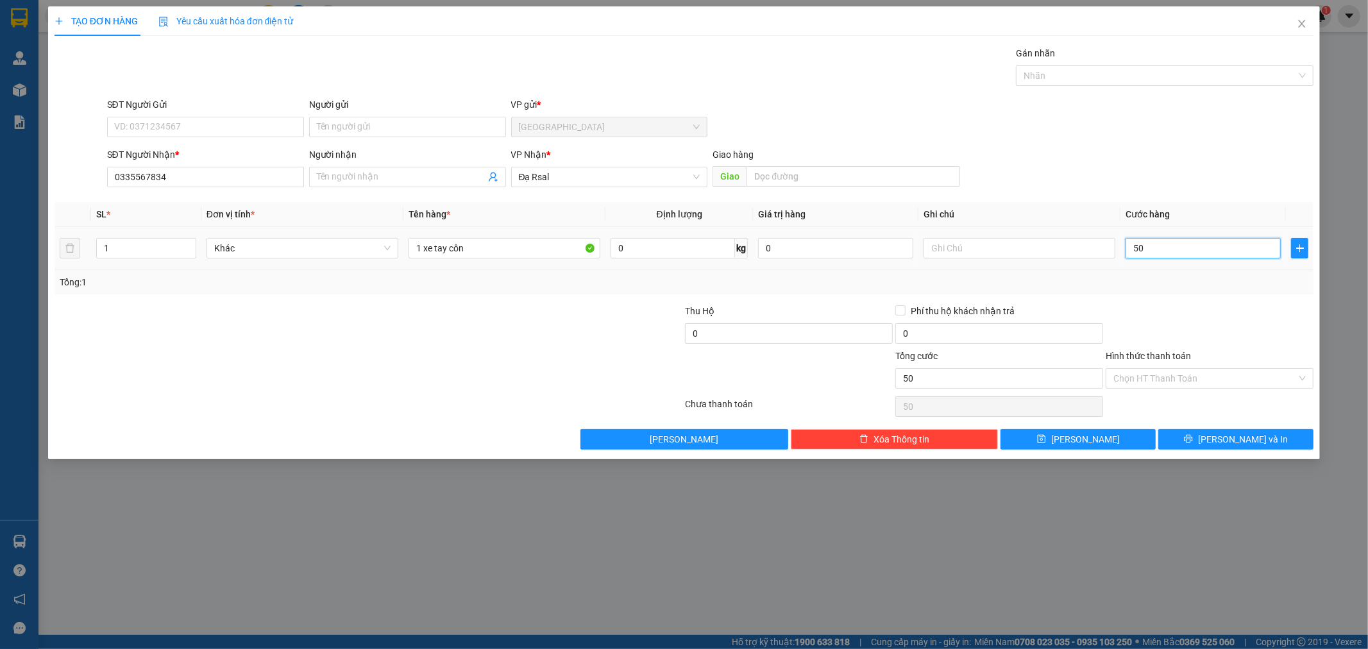
type input "500"
type input "5.000"
type input "50.000"
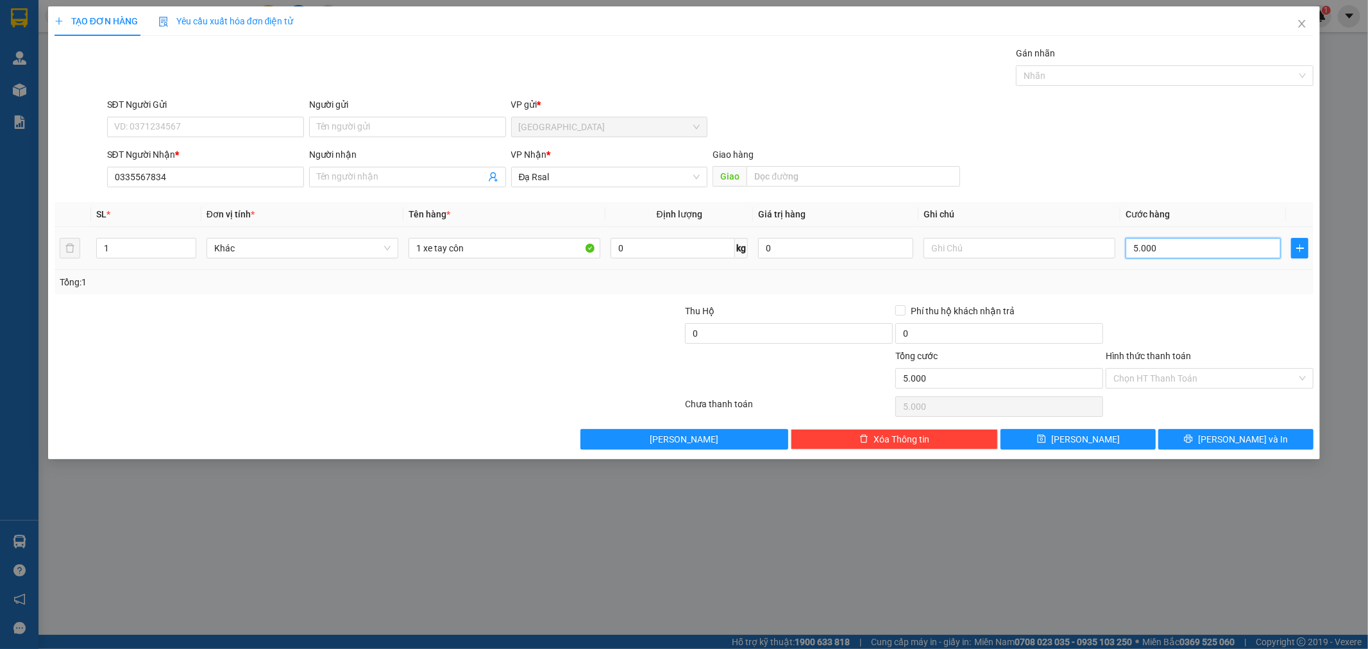
type input "50.000"
type input "500.000"
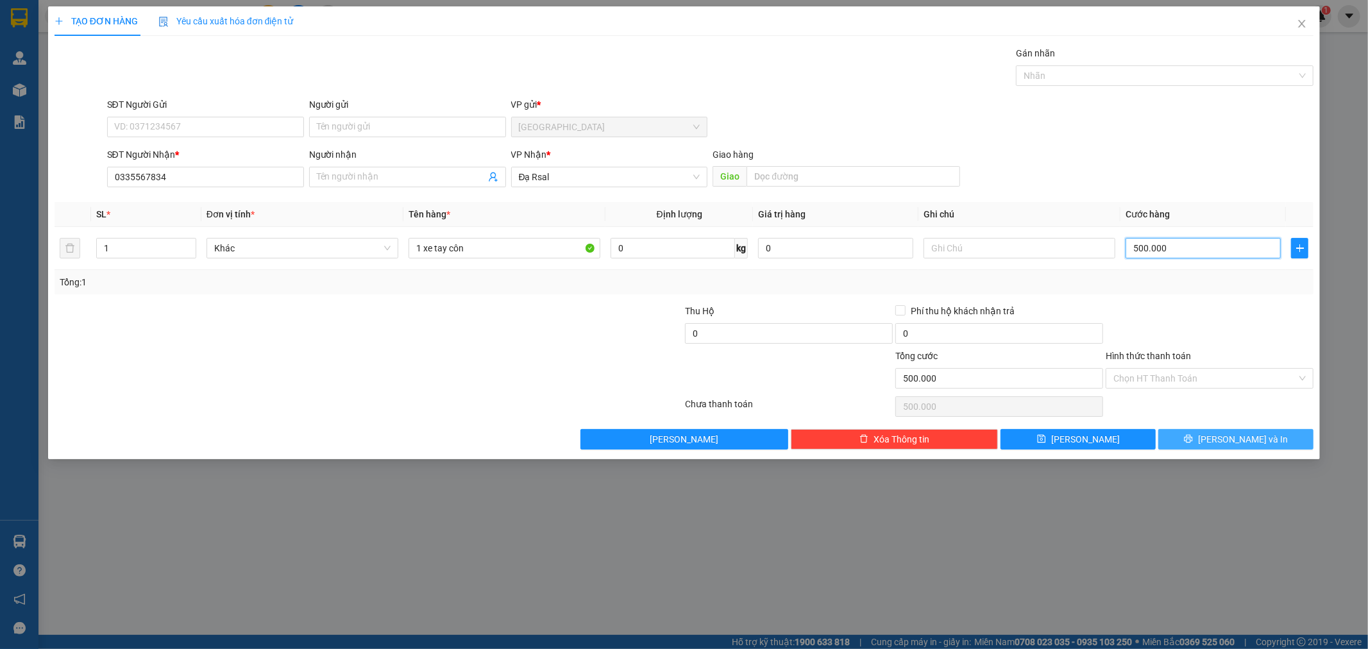
type input "500.000"
click at [1253, 439] on span "[PERSON_NAME] và In" at bounding box center [1243, 439] width 90 height 14
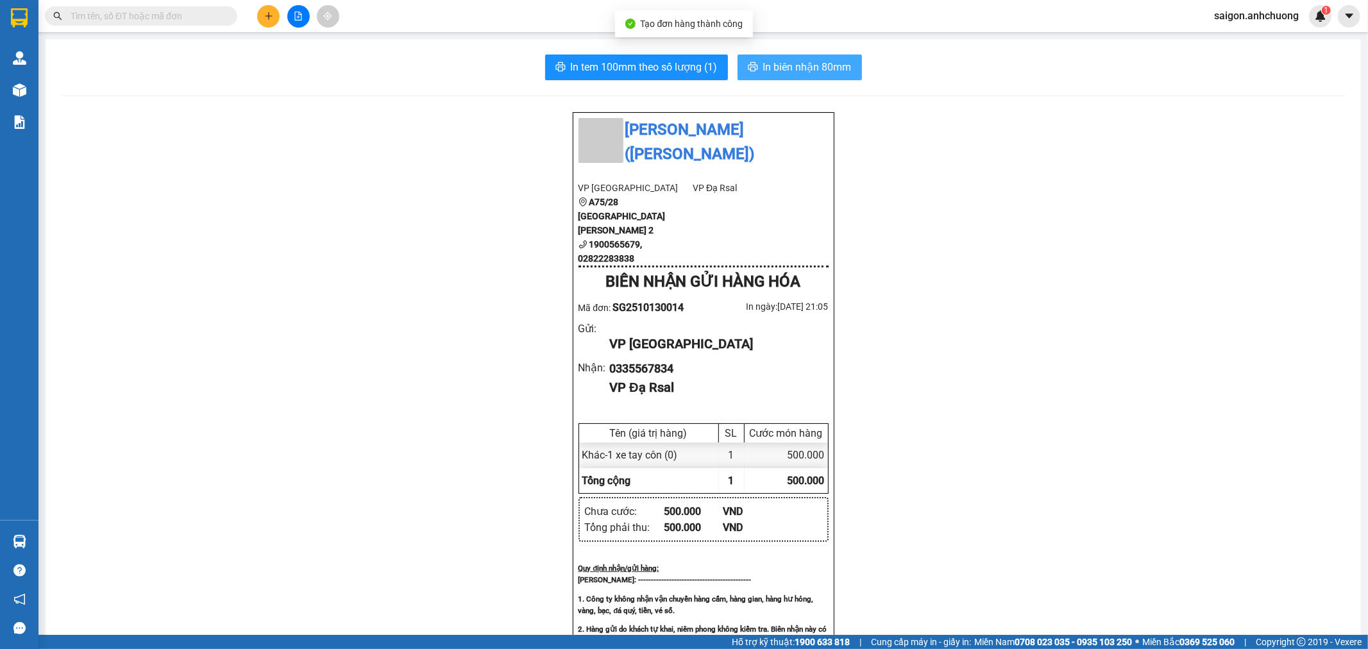
click at [757, 69] on button "In biên nhận 80mm" at bounding box center [799, 68] width 124 height 26
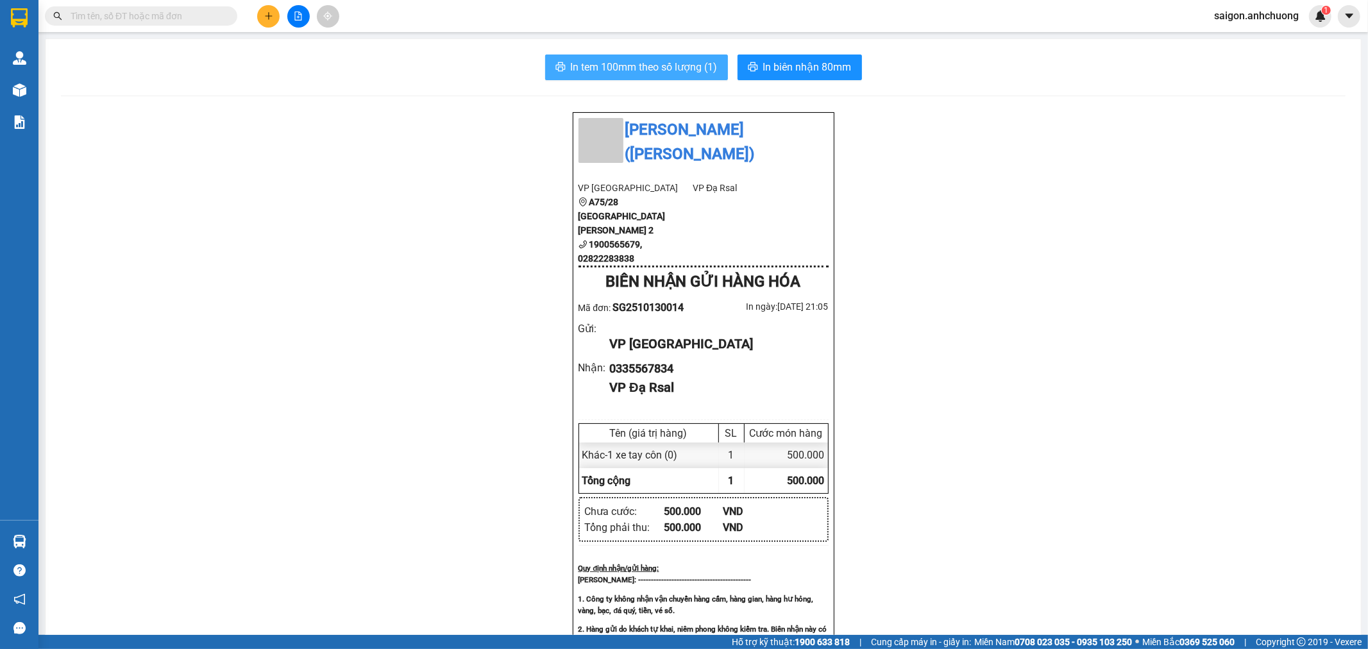
click at [631, 78] on button "In tem 100mm theo số lượng (1)" at bounding box center [636, 68] width 183 height 26
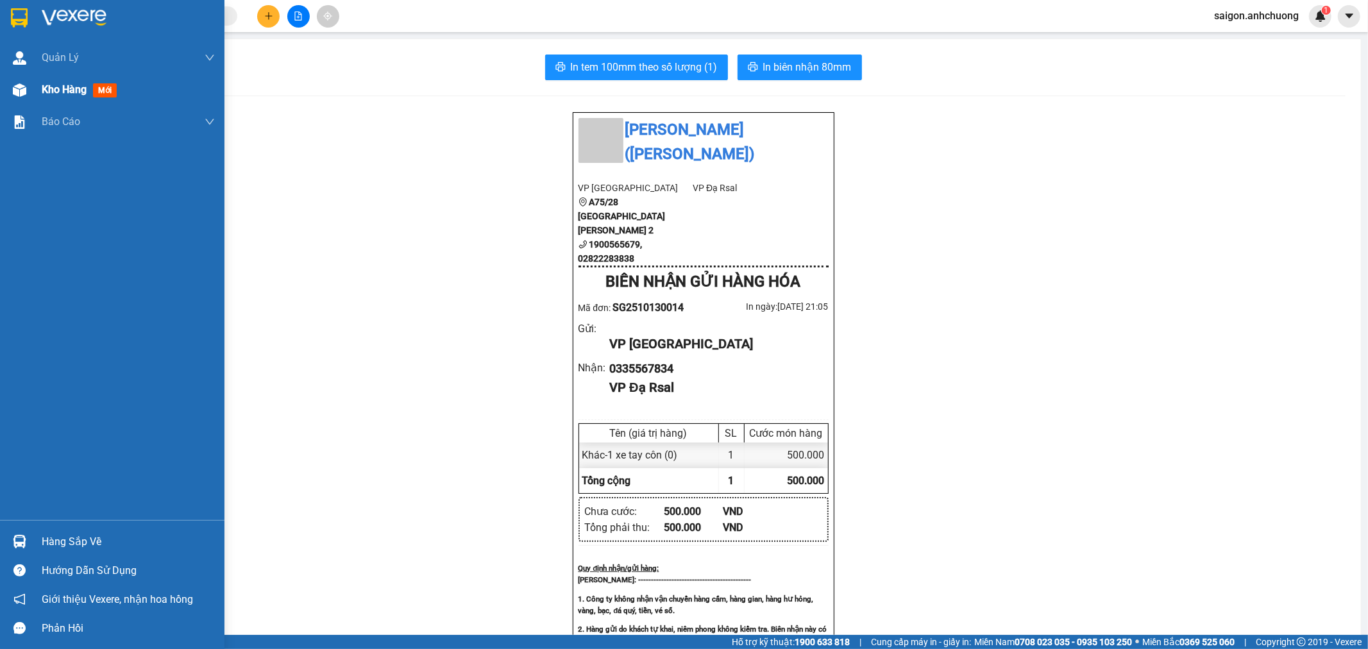
click at [49, 94] on span "Kho hàng" at bounding box center [64, 89] width 45 height 12
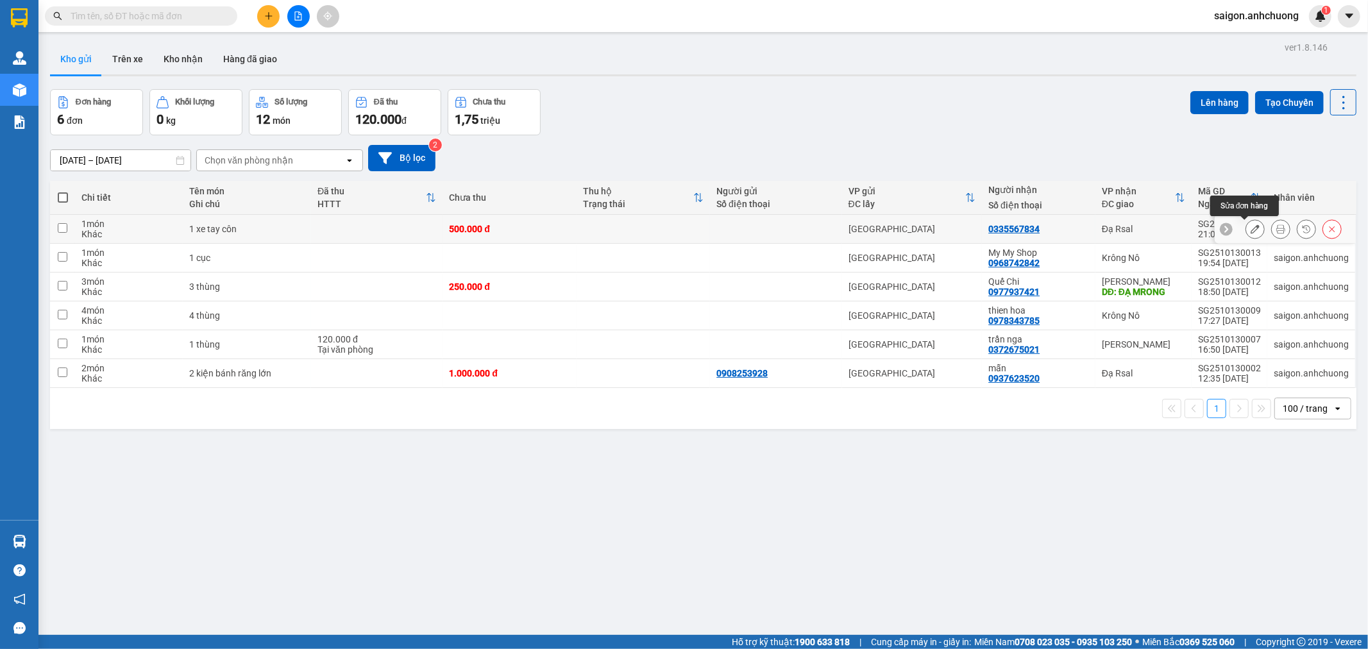
click at [1246, 235] on button at bounding box center [1255, 229] width 18 height 22
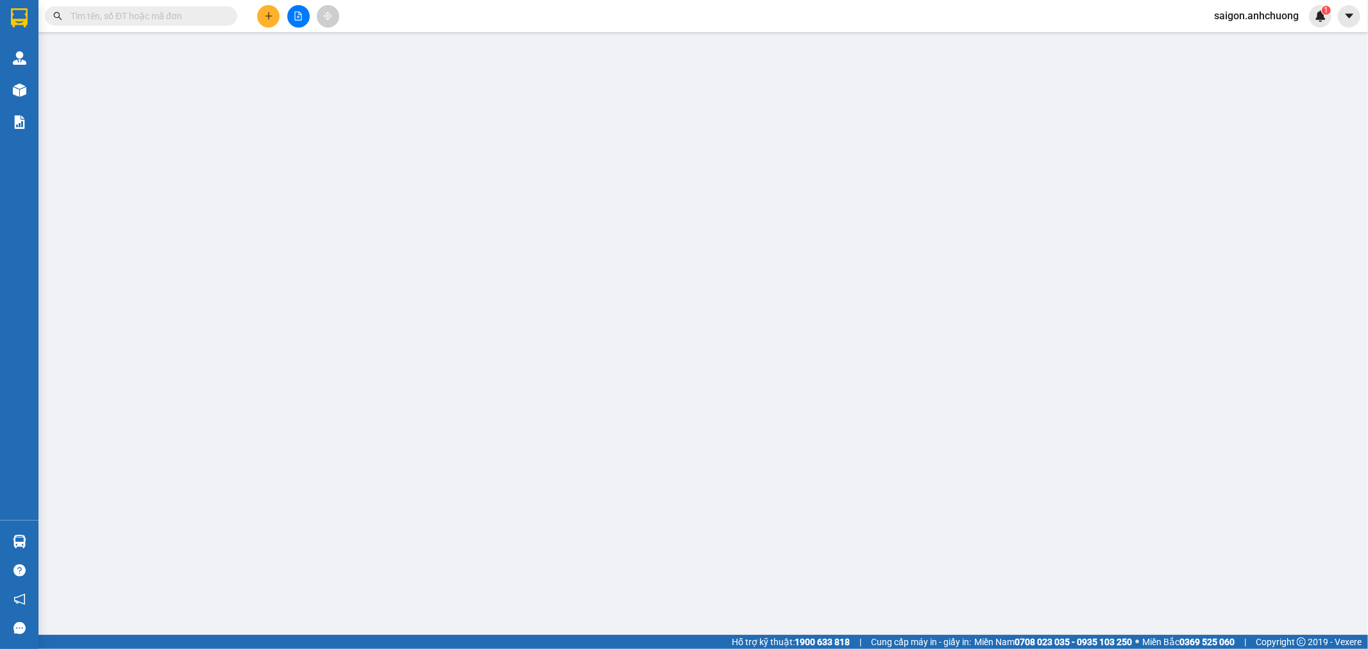
type input "0335567834"
type input "0"
type input "500.000"
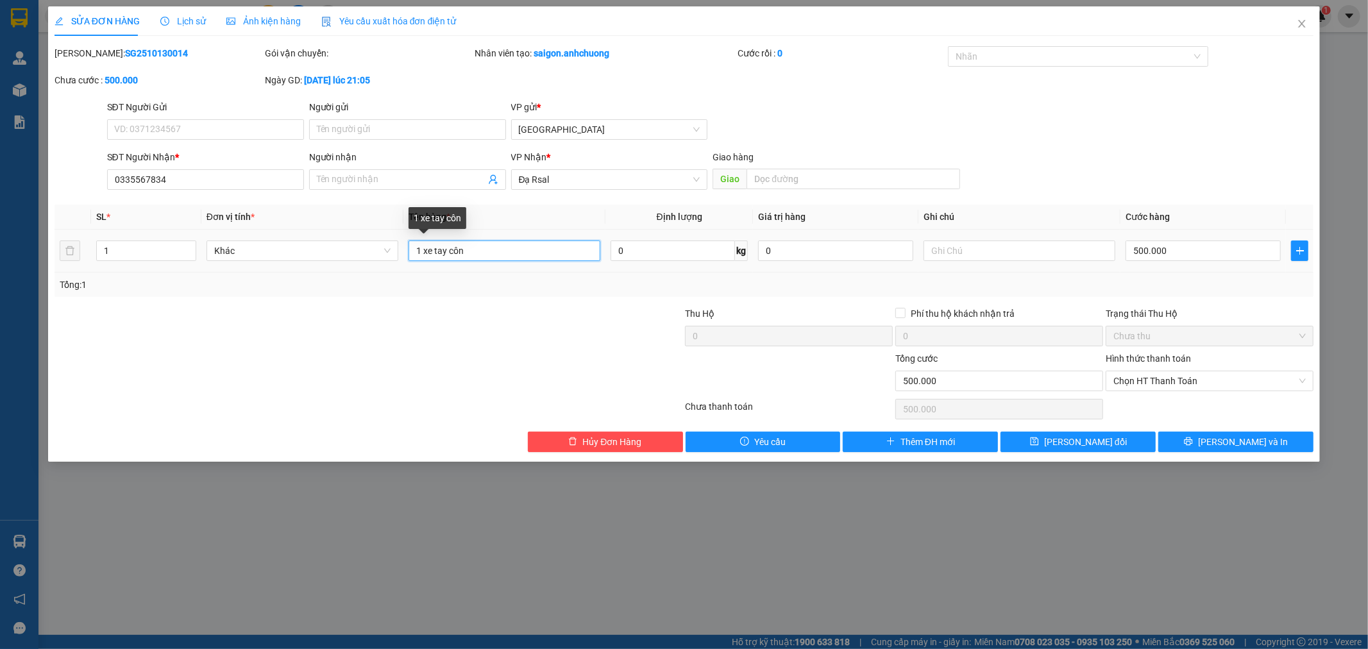
click at [533, 254] on input "1 xe tay côn" at bounding box center [504, 250] width 192 height 21
type input "1 xe côn (phí quấn 100k)"
click at [1228, 438] on span "[PERSON_NAME] và In" at bounding box center [1243, 442] width 90 height 14
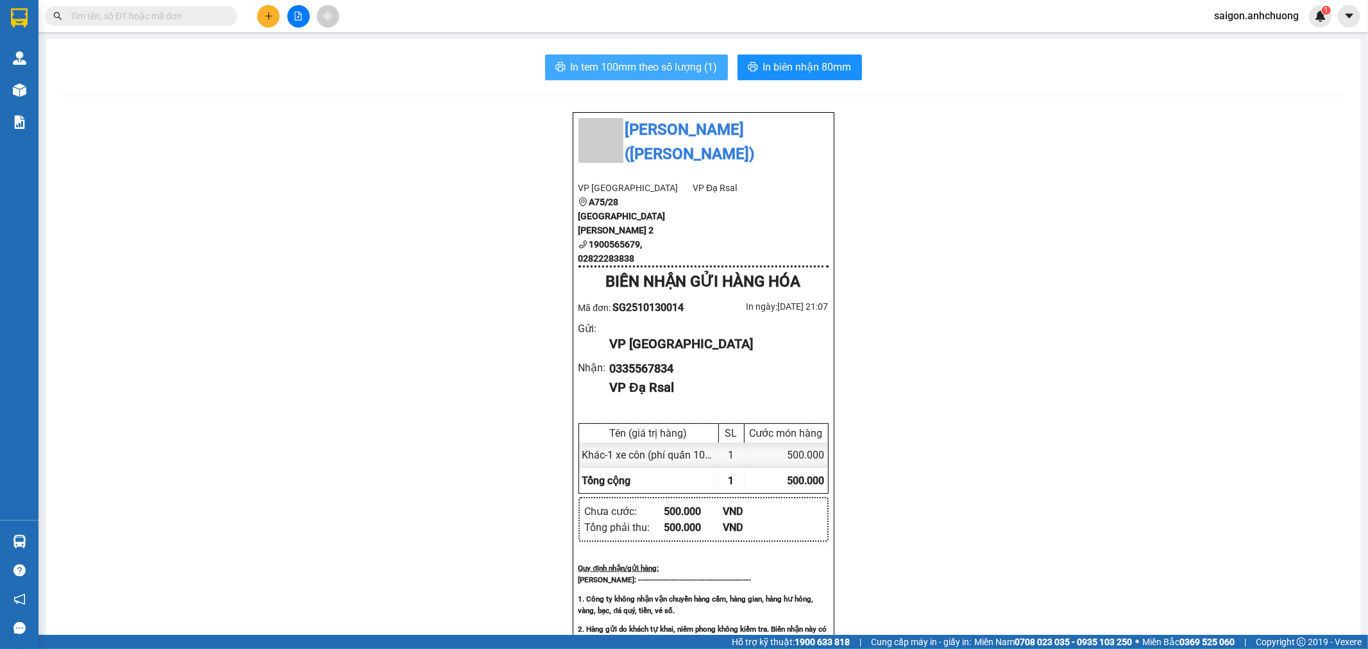
click at [617, 62] on span "In tem 100mm theo số lượng (1)" at bounding box center [644, 67] width 147 height 16
